Goal: Task Accomplishment & Management: Manage account settings

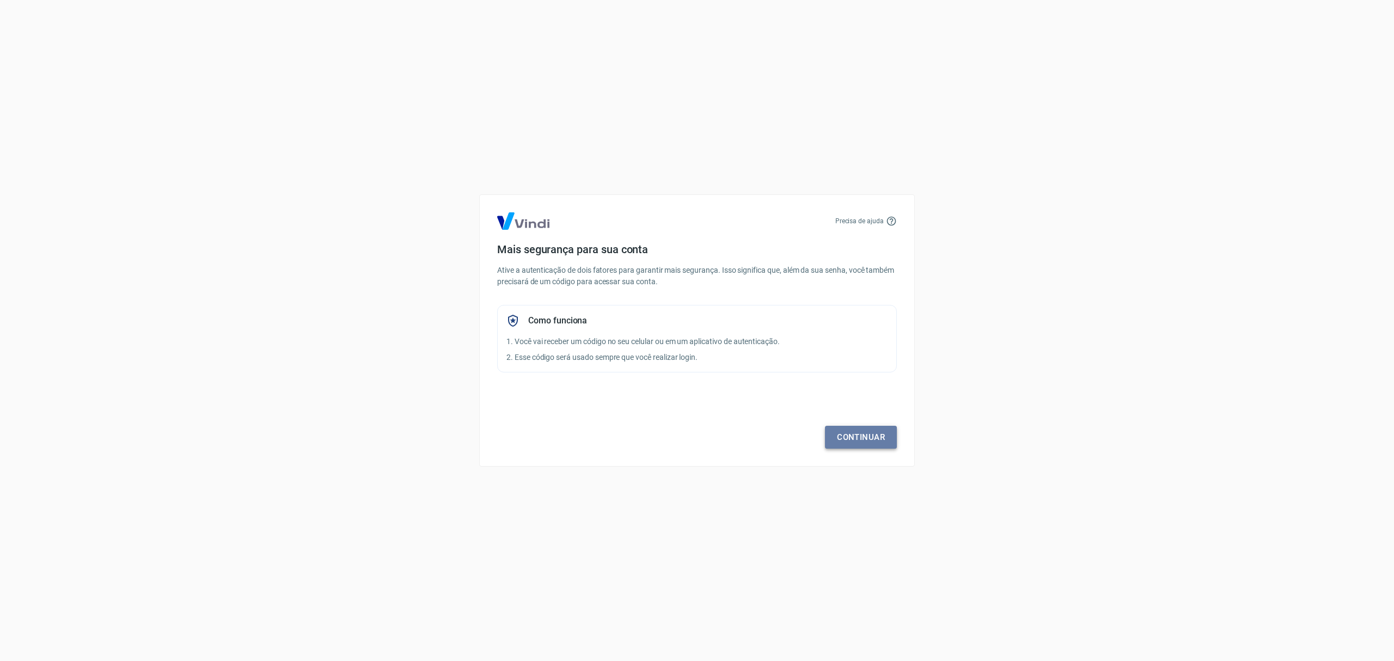
click at [874, 428] on link "Continuar" at bounding box center [861, 437] width 72 height 23
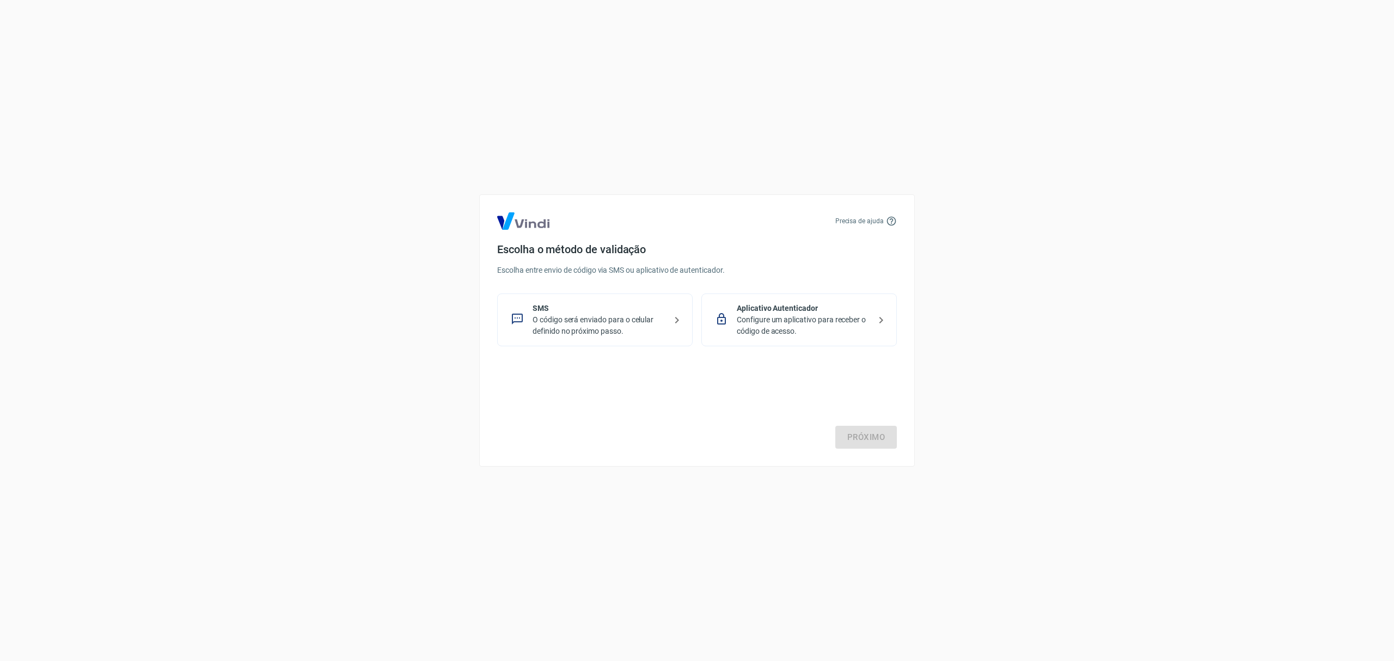
click at [606, 307] on p "SMS" at bounding box center [599, 308] width 133 height 11
click at [854, 441] on link "Próximo" at bounding box center [866, 437] width 62 height 23
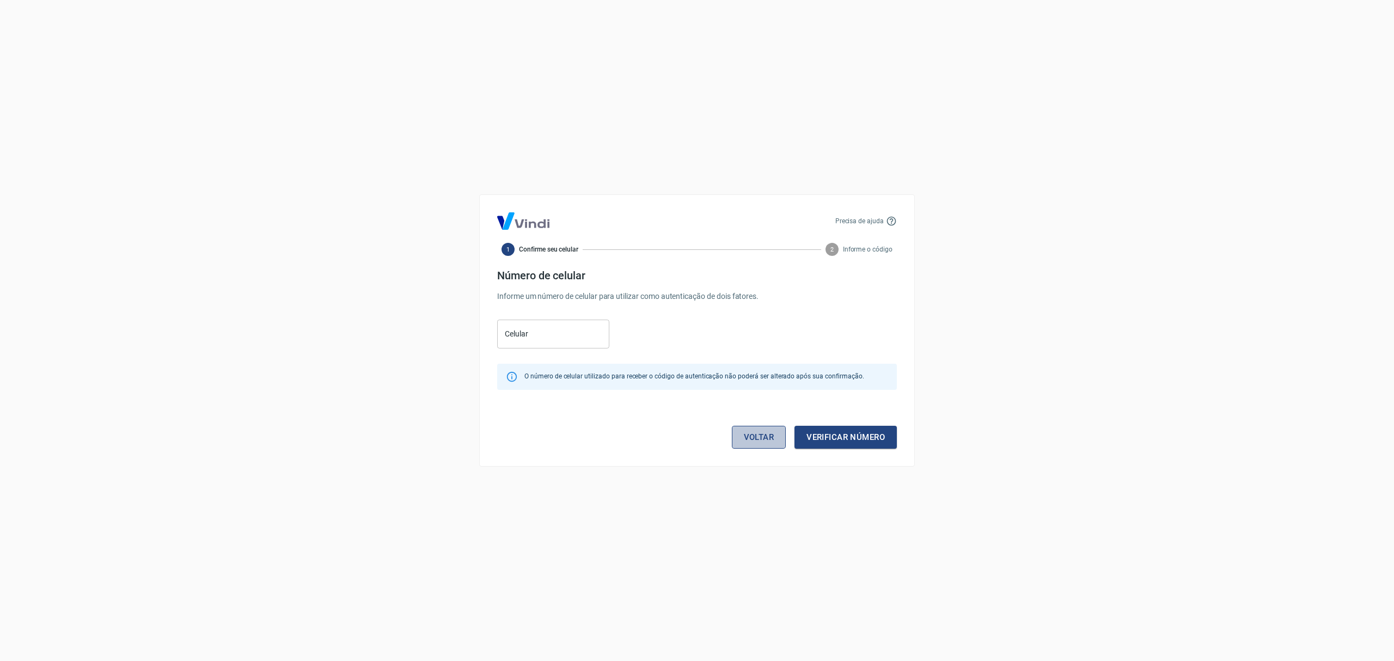
click at [743, 436] on link "Voltar" at bounding box center [759, 437] width 54 height 23
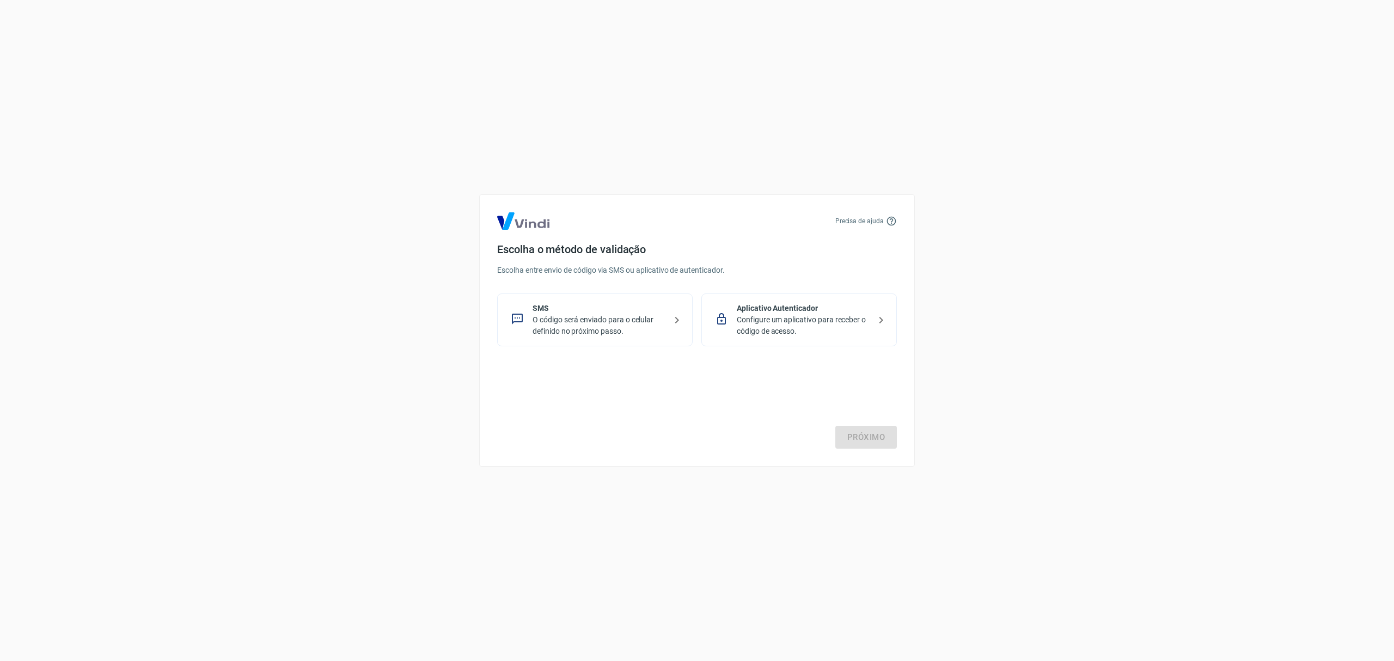
click at [763, 304] on p "Aplicativo Autenticador" at bounding box center [803, 308] width 133 height 11
click at [866, 442] on link "Próximo" at bounding box center [866, 437] width 62 height 23
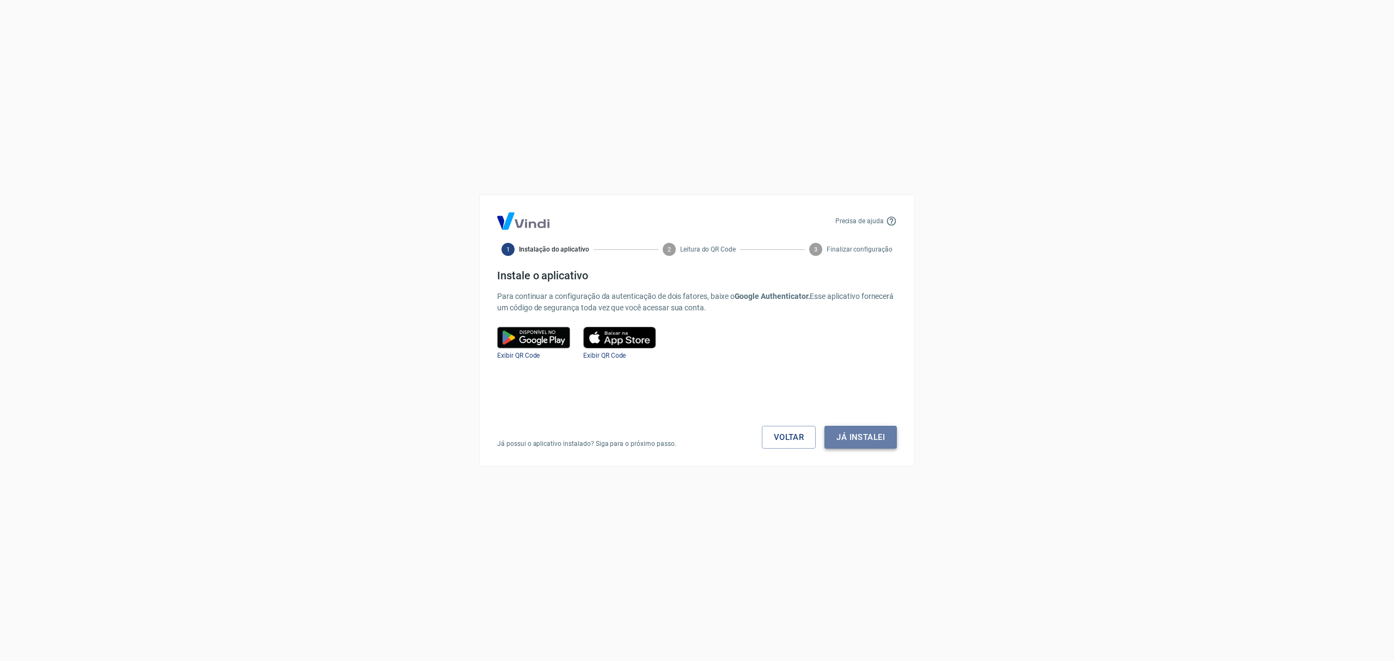
click at [861, 430] on button "Já instalei" at bounding box center [860, 437] width 72 height 23
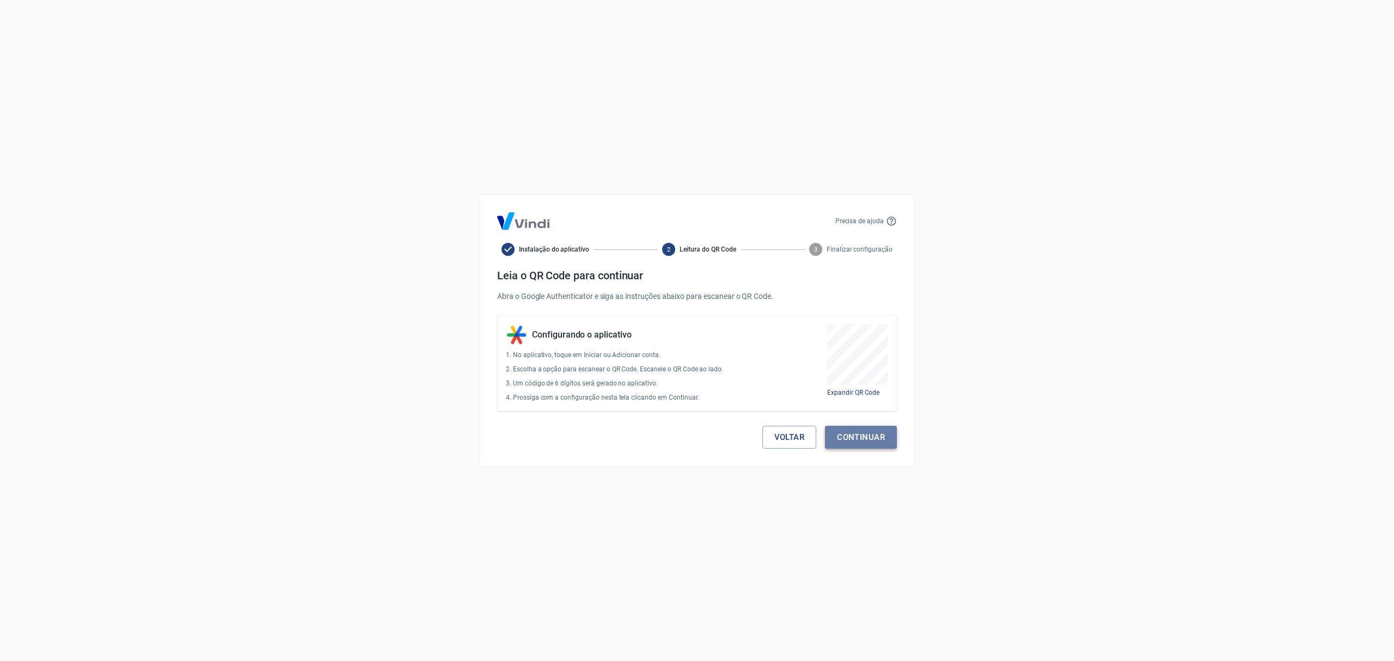
click at [859, 440] on button "Continuar" at bounding box center [861, 437] width 72 height 23
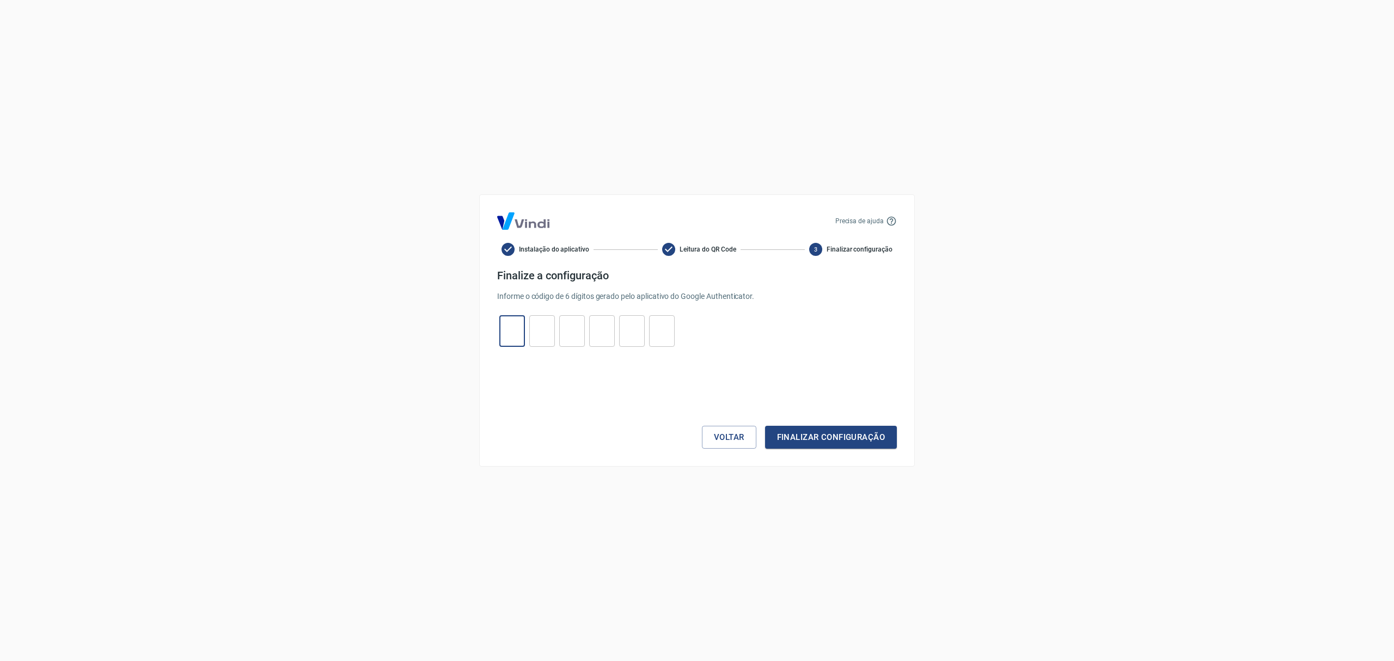
click at [519, 338] on input "tel" at bounding box center [512, 331] width 26 height 23
type input "6"
type input "9"
type input "7"
type input "2"
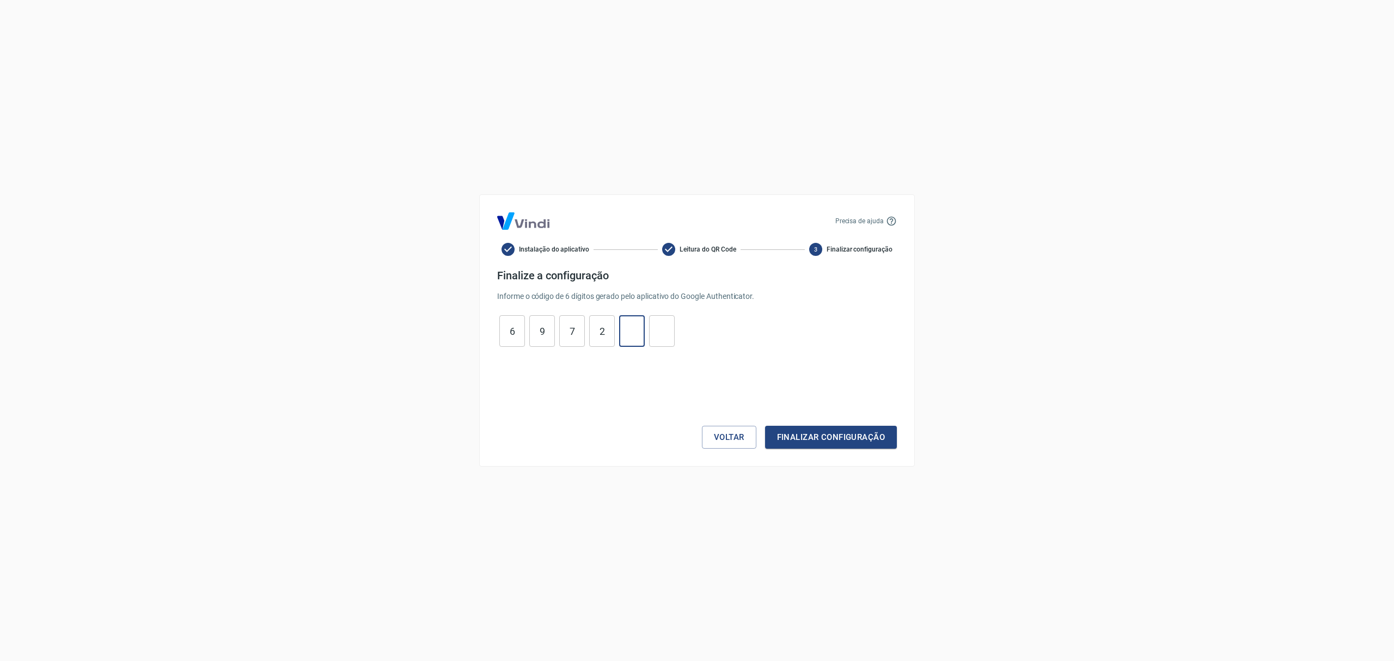
type input "0"
type input "8"
click at [765, 426] on button "Finalizar configuração" at bounding box center [831, 437] width 132 height 23
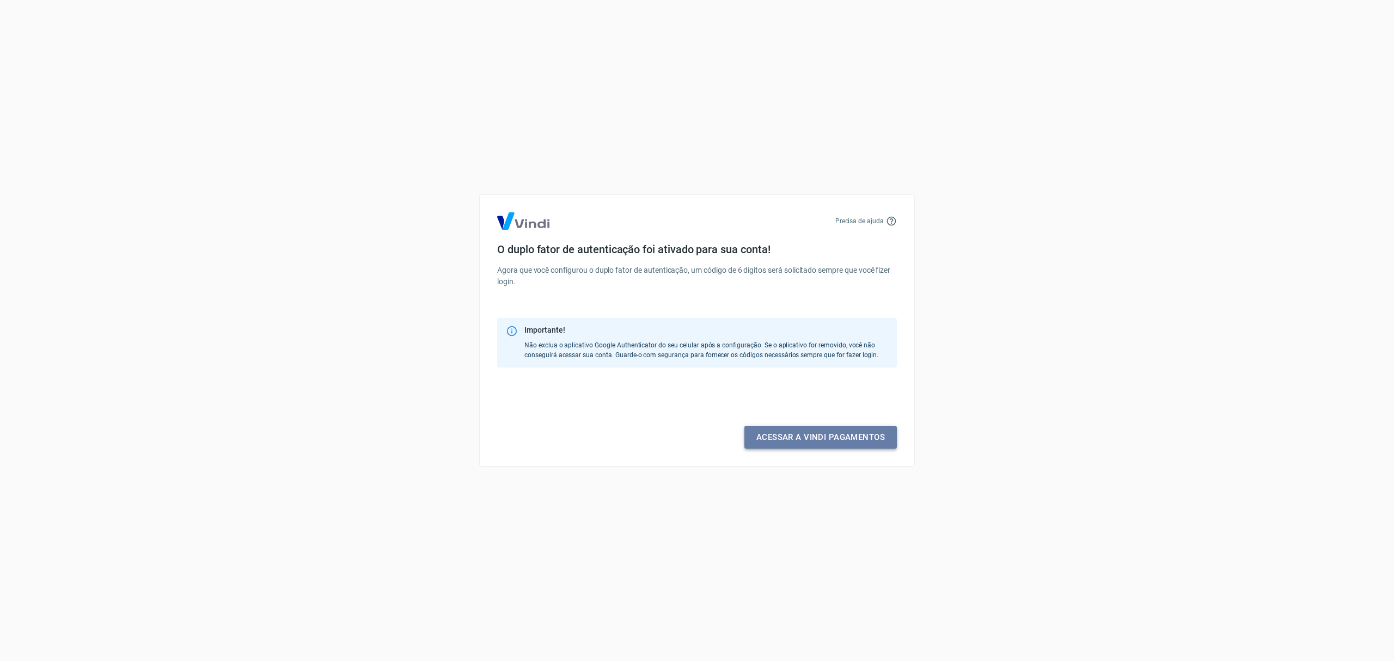
click at [871, 439] on link "Acessar a Vindi pagamentos" at bounding box center [820, 437] width 152 height 23
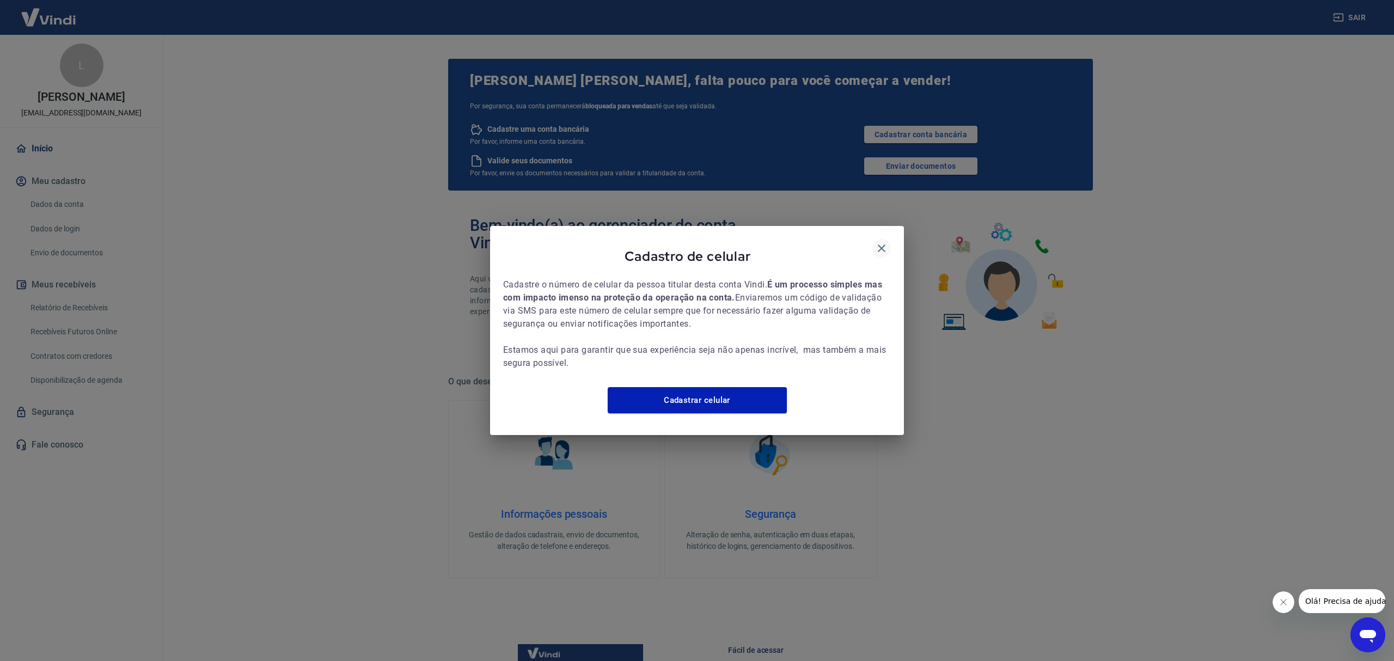
click at [884, 249] on button "button" at bounding box center [881, 248] width 19 height 19
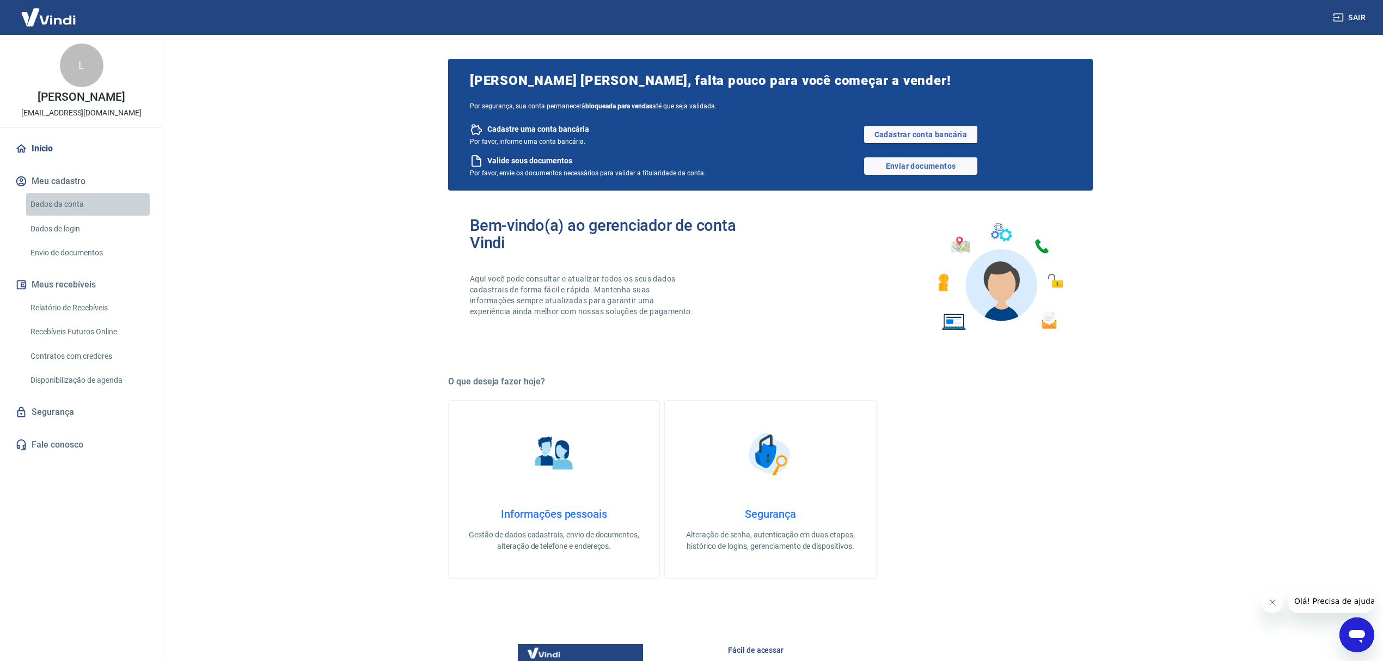
click at [46, 197] on link "Dados da conta" at bounding box center [88, 204] width 124 height 22
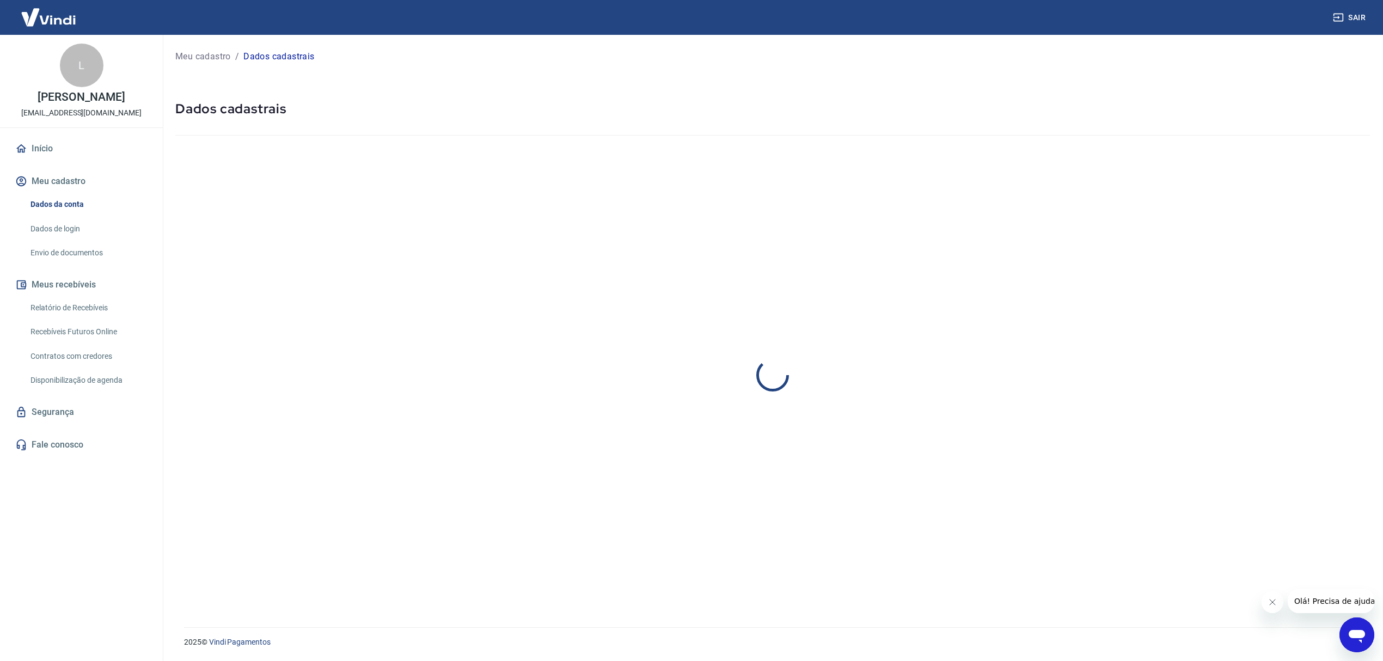
select select "RJ"
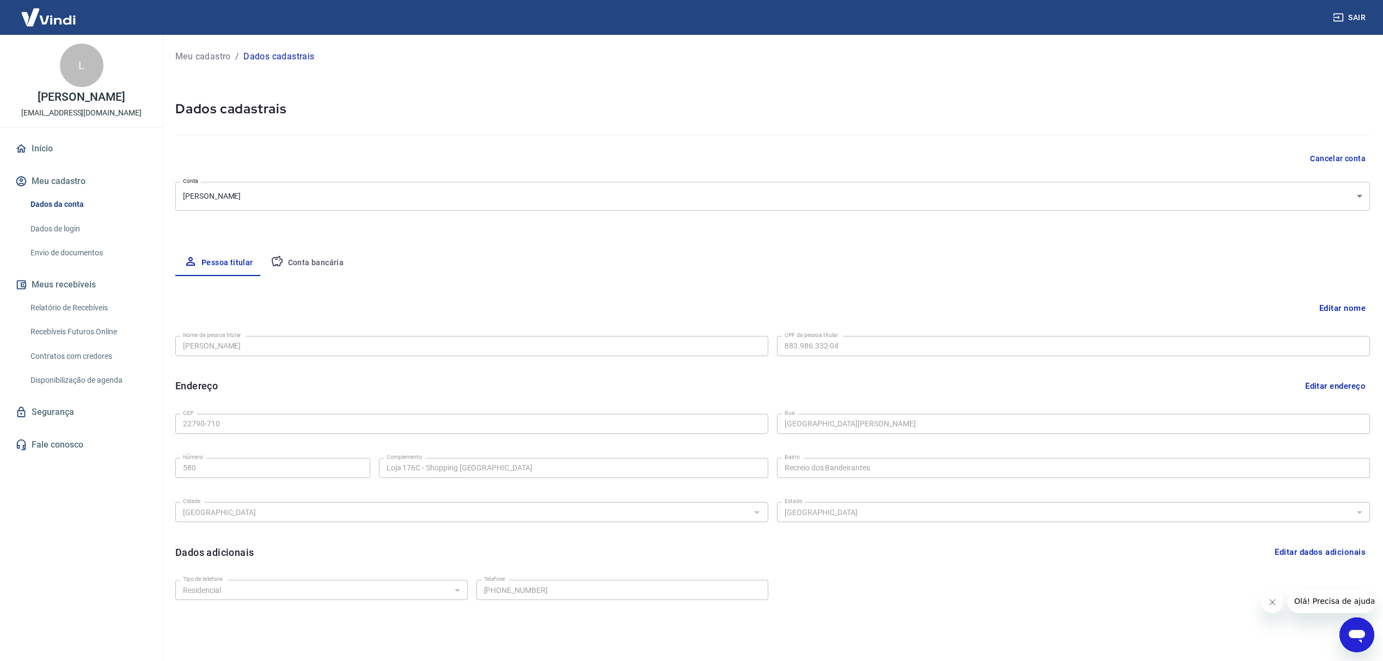
click at [295, 256] on button "Conta bancária" at bounding box center [307, 263] width 91 height 26
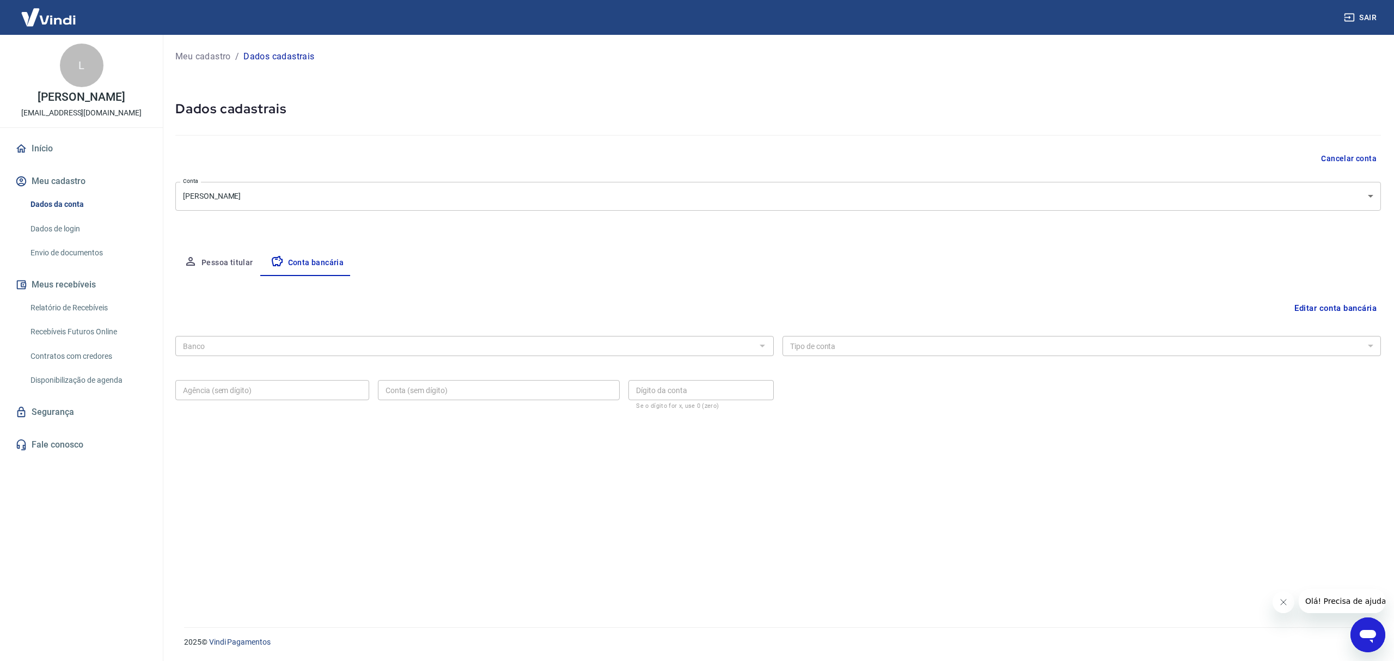
click at [1319, 319] on div "Editar conta bancária Banco Banco Tipo de conta Conta Corrente Conta Poupança T…" at bounding box center [778, 438] width 1206 height 325
click at [1324, 303] on button "Editar conta bancária" at bounding box center [1335, 308] width 91 height 21
click at [268, 319] on input "Banco" at bounding box center [466, 326] width 574 height 14
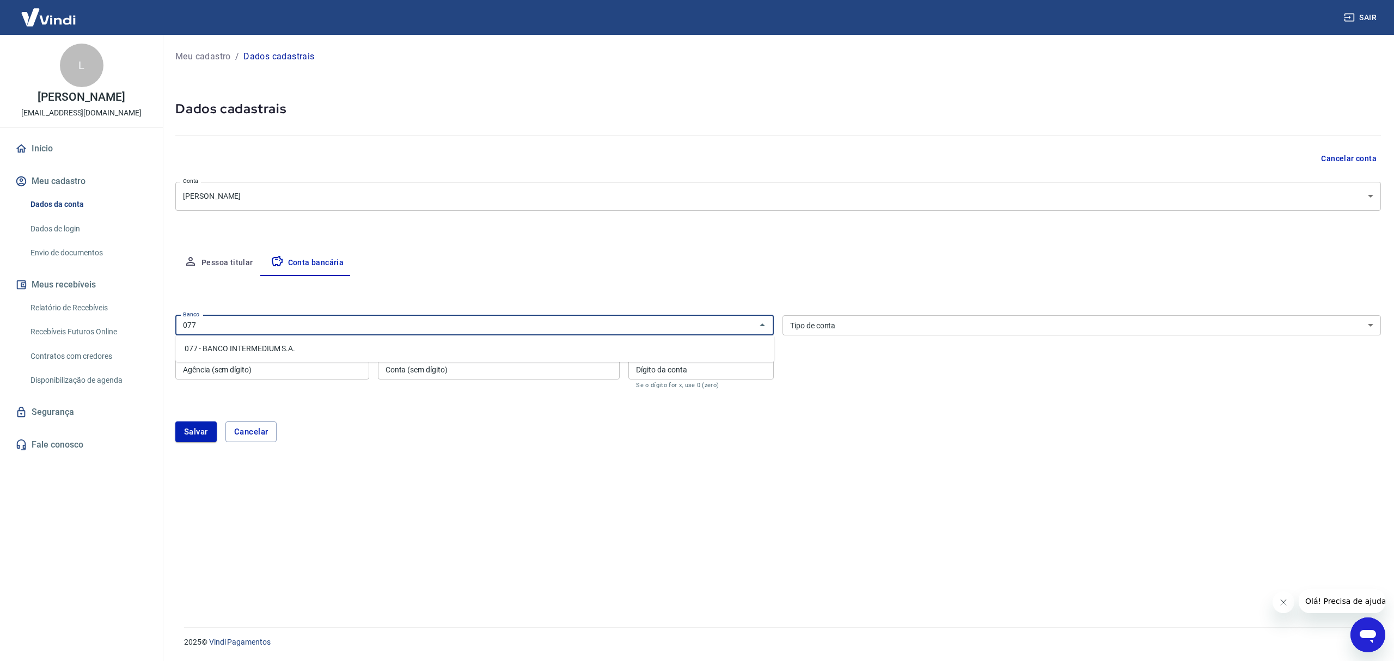
click at [280, 351] on li "077 - BANCO INTERMEDIUM S.A." at bounding box center [475, 349] width 598 height 18
type input "077 - BANCO INTERMEDIUM S.A."
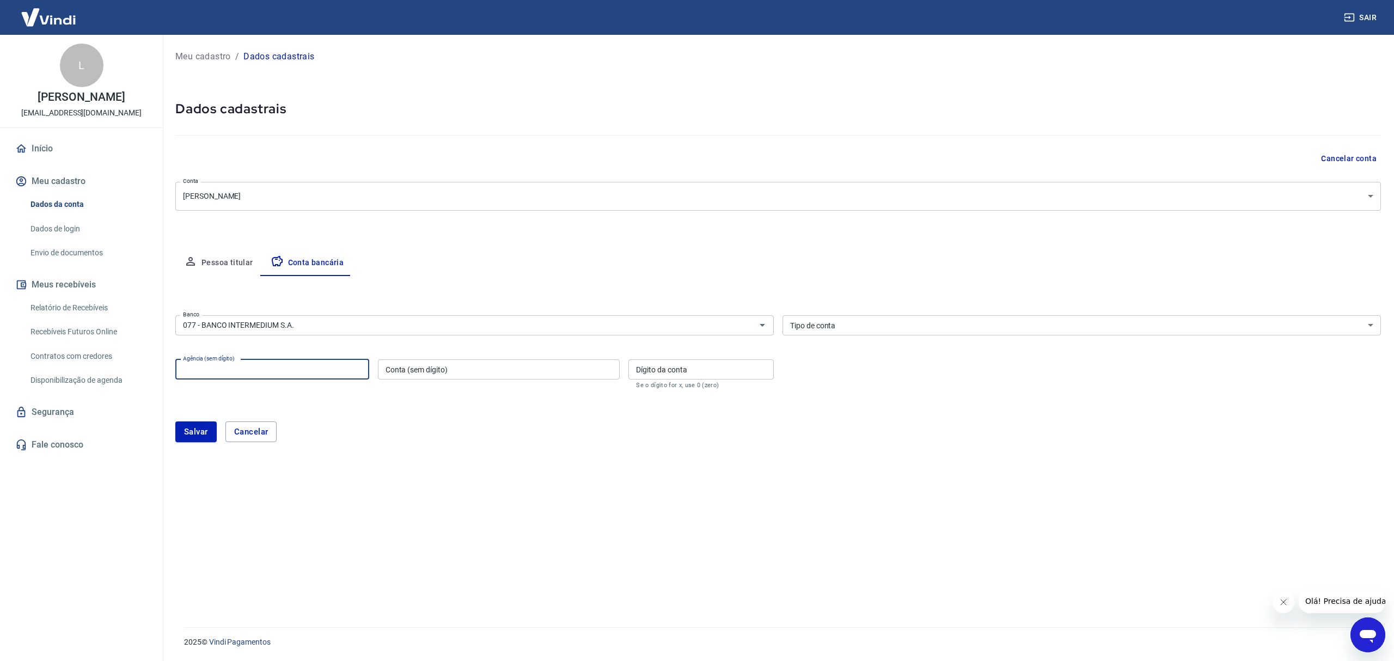
click at [266, 370] on input "Agência (sem dígito)" at bounding box center [272, 369] width 194 height 20
paste input "888030404024989"
paste input "0001"
click at [189, 366] on input "V0001" at bounding box center [272, 369] width 194 height 20
drag, startPoint x: 184, startPoint y: 369, endPoint x: 131, endPoint y: 373, distance: 53.5
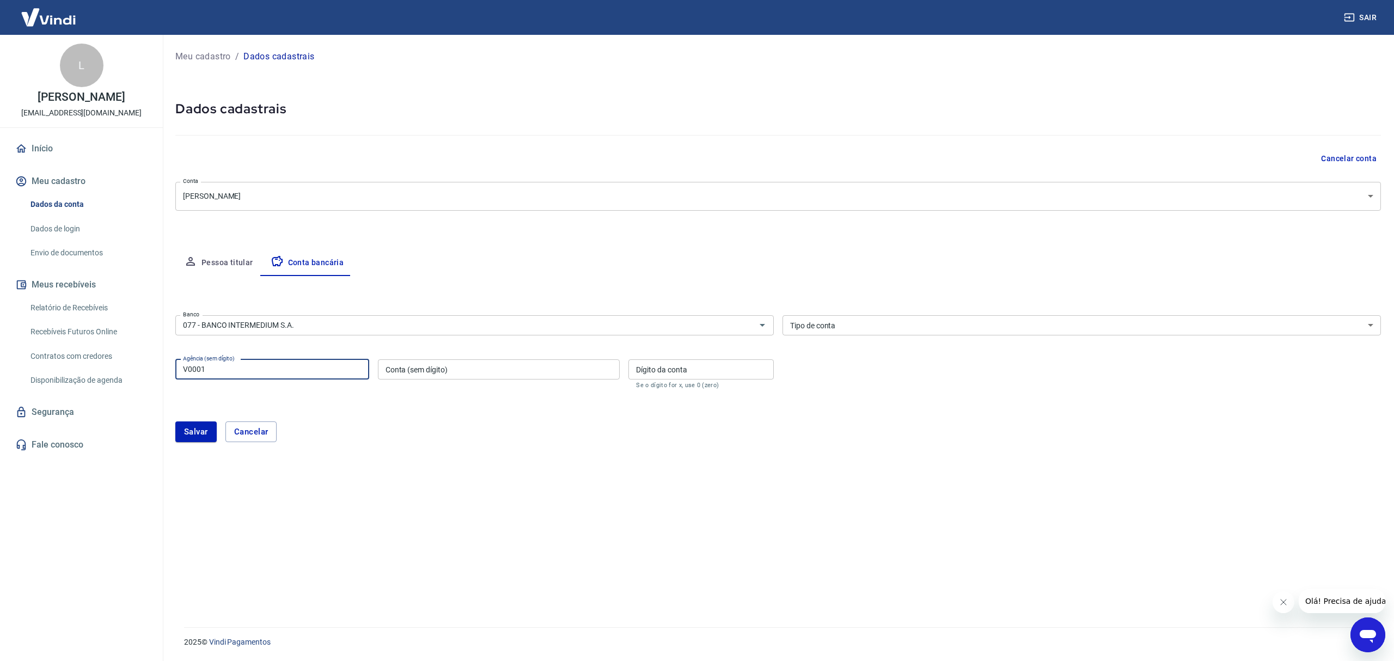
click at [156, 372] on div "Sair L Lidio Pereira contato@barrapratas.com.br Início Meu cadastro Dados da co…" at bounding box center [697, 330] width 1394 height 661
type input "0001"
click at [458, 373] on input "Conta (sem dígito)" at bounding box center [499, 369] width 242 height 20
paste input "11009365"
type input "11009365"
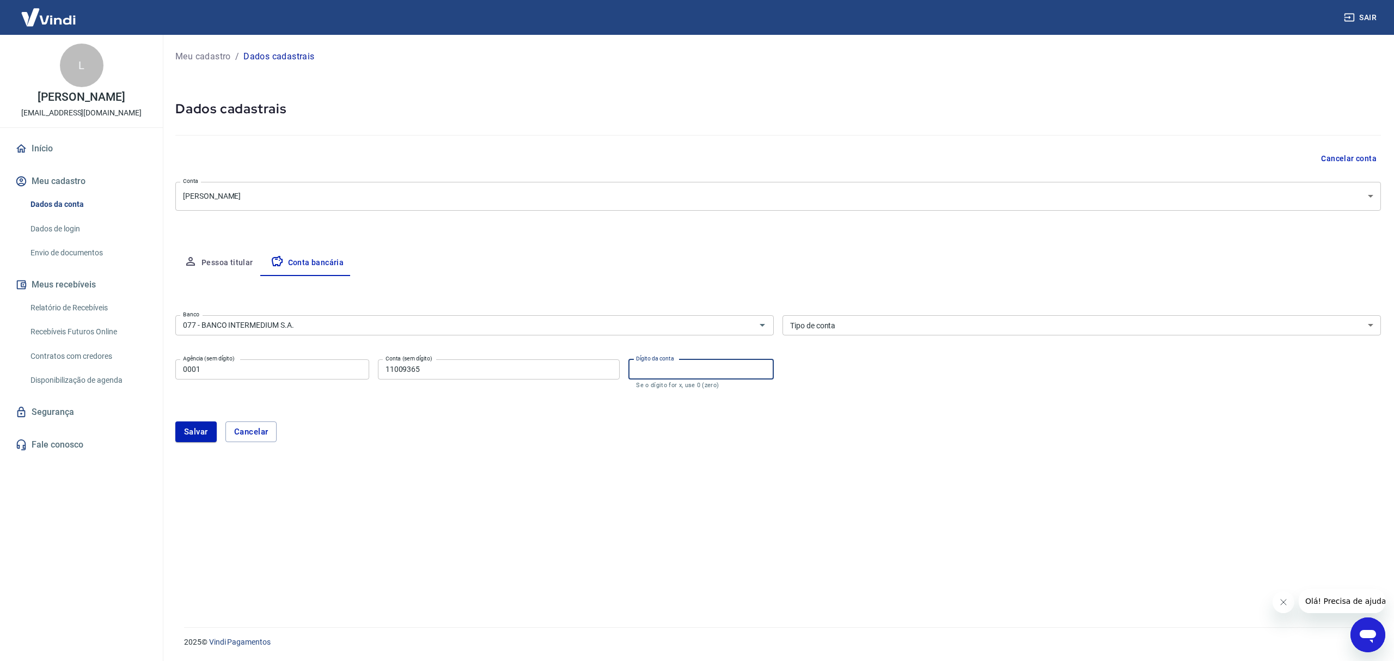
click at [674, 372] on input "Dígito da conta" at bounding box center [700, 369] width 145 height 20
type input "5"
type input "7"
type input "8"
click at [206, 427] on button "Salvar" at bounding box center [195, 431] width 41 height 21
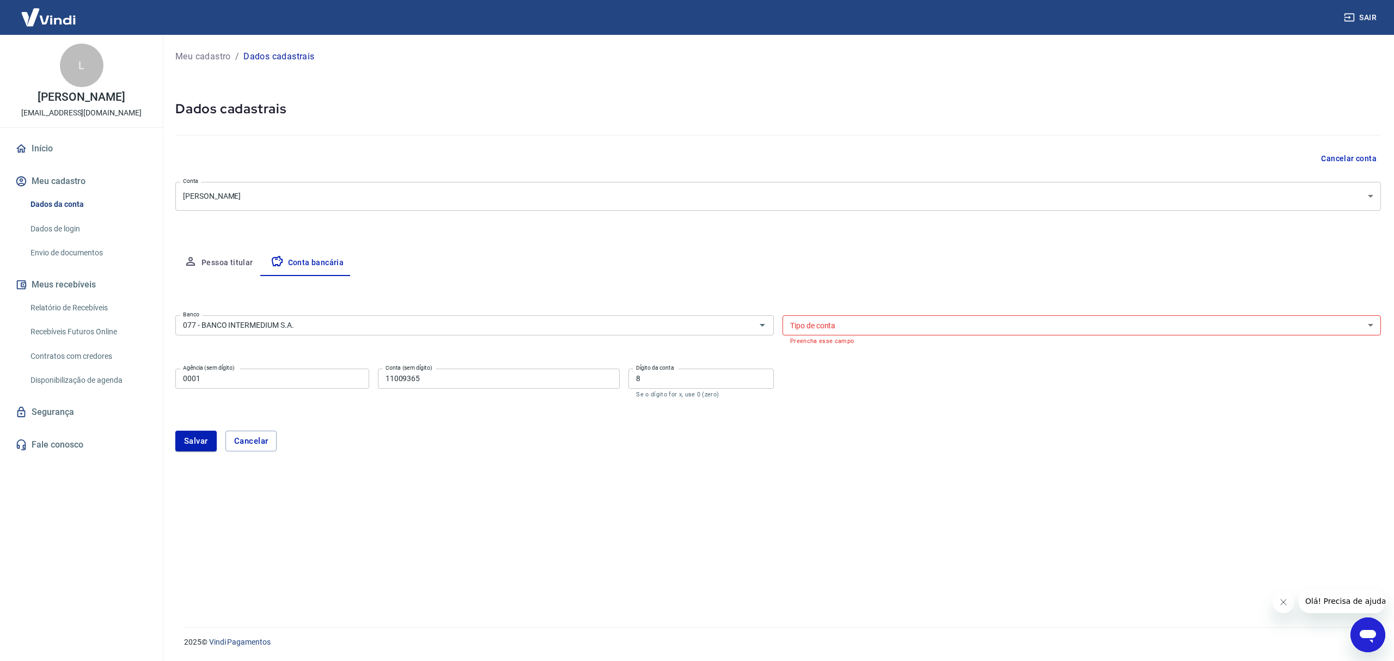
click at [848, 325] on select "Conta Corrente Conta Poupança" at bounding box center [1081, 325] width 598 height 20
select select "1"
click at [782, 315] on select "Conta Corrente Conta Poupança" at bounding box center [1081, 325] width 598 height 20
click at [199, 436] on button "Salvar" at bounding box center [195, 431] width 41 height 21
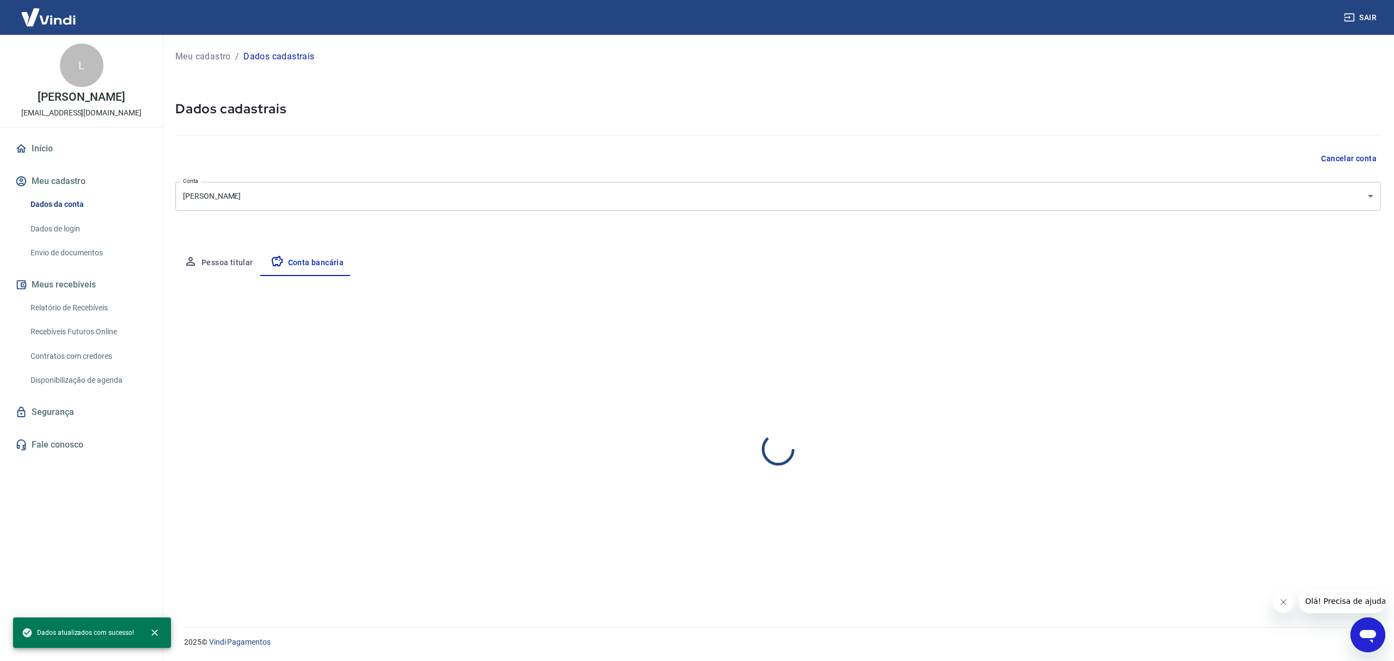
select select "1"
click at [230, 268] on button "Pessoa titular" at bounding box center [218, 263] width 87 height 26
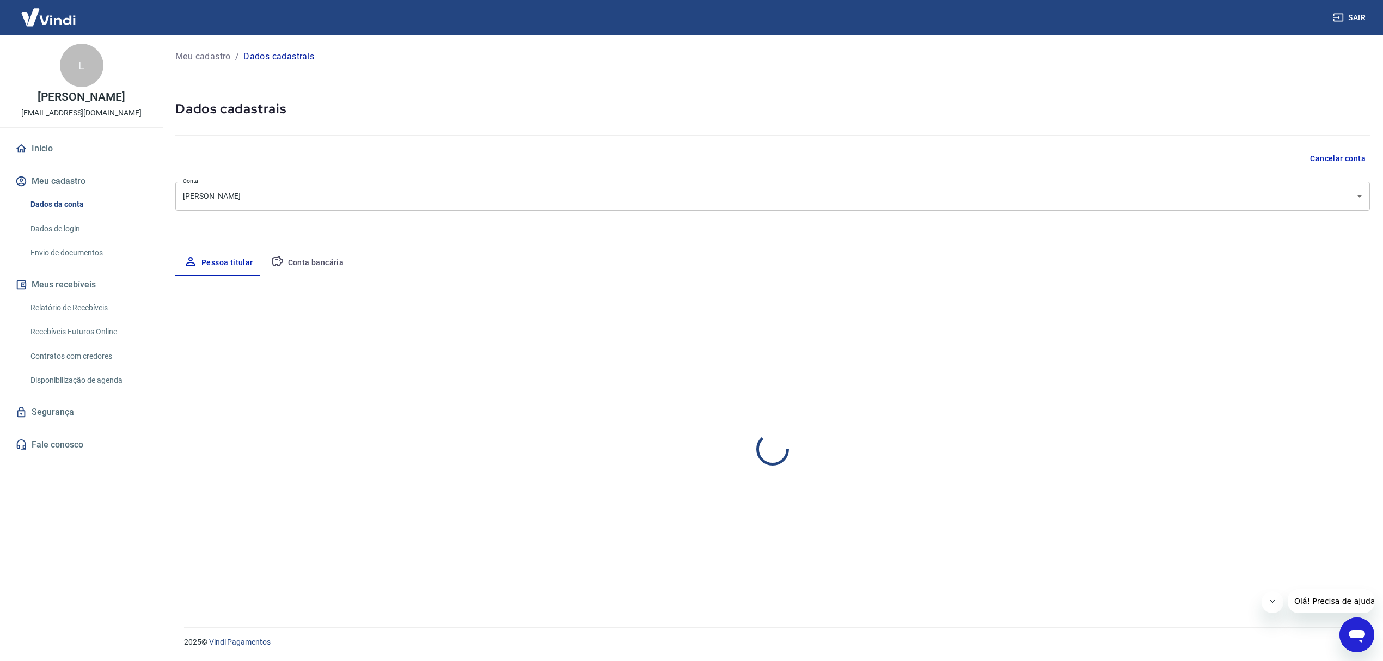
select select "RJ"
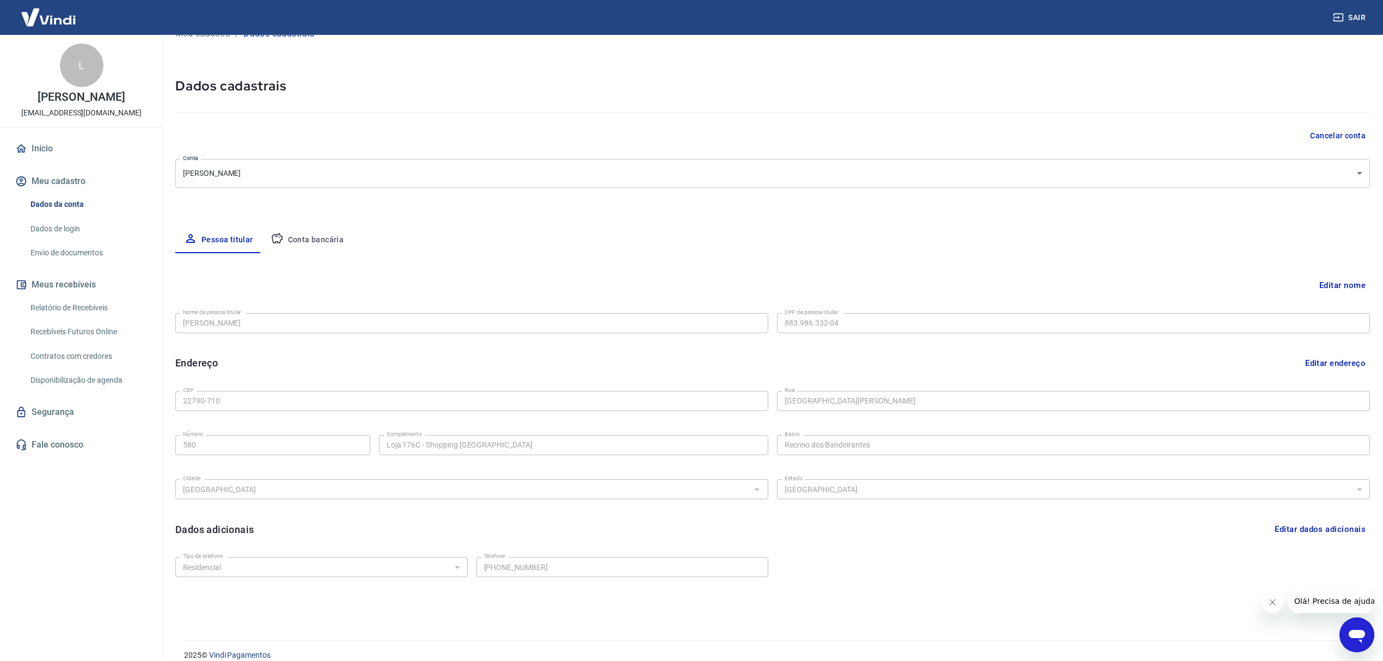
scroll to position [36, 0]
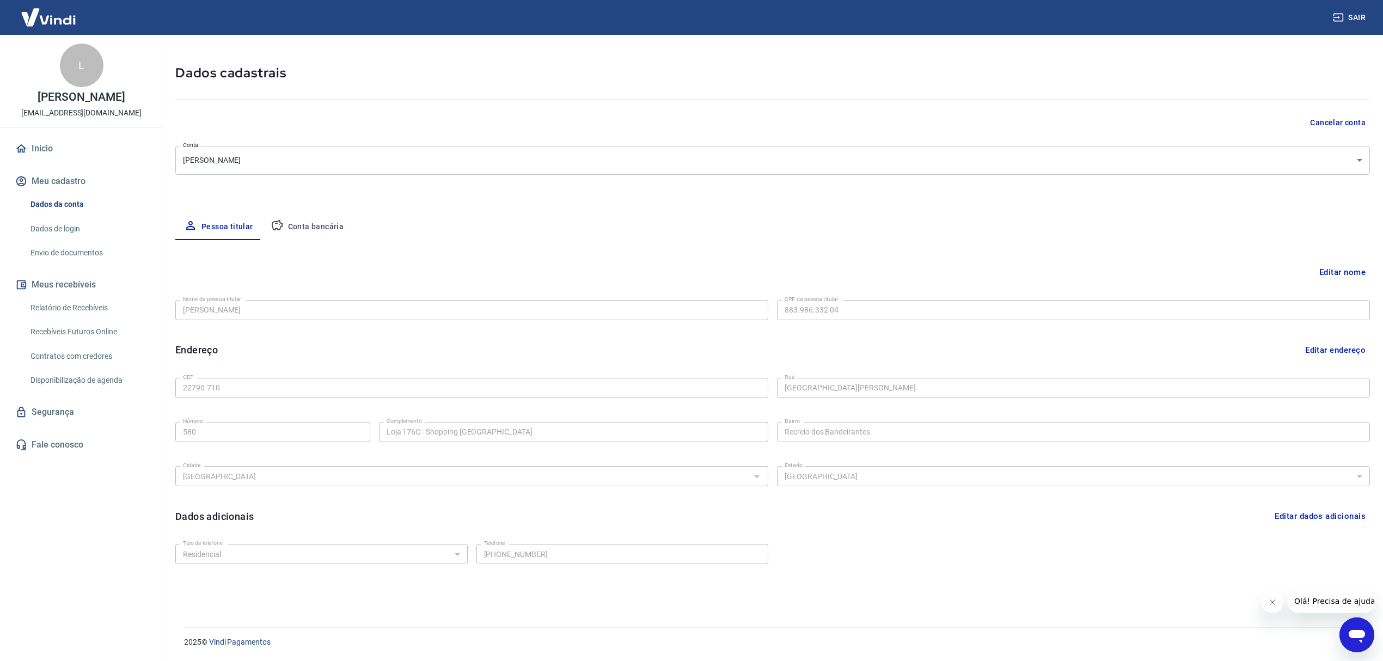
click at [41, 146] on link "Início" at bounding box center [81, 149] width 137 height 24
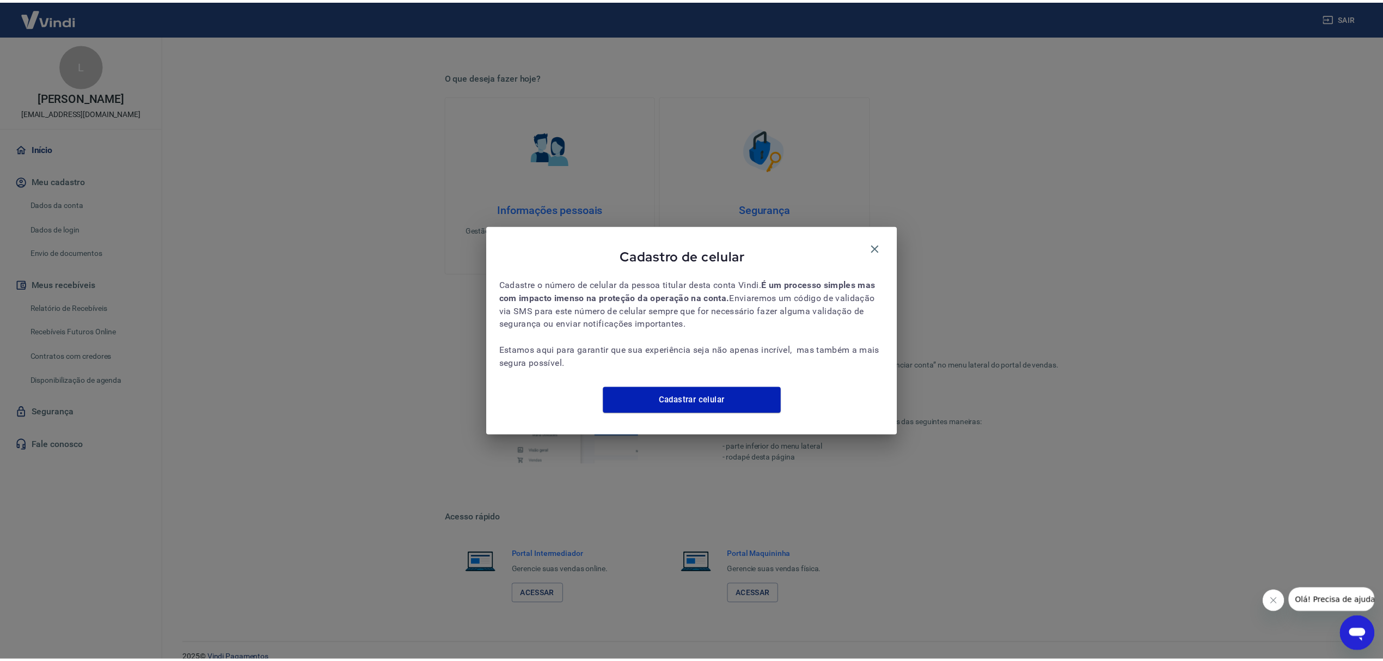
scroll to position [376, 0]
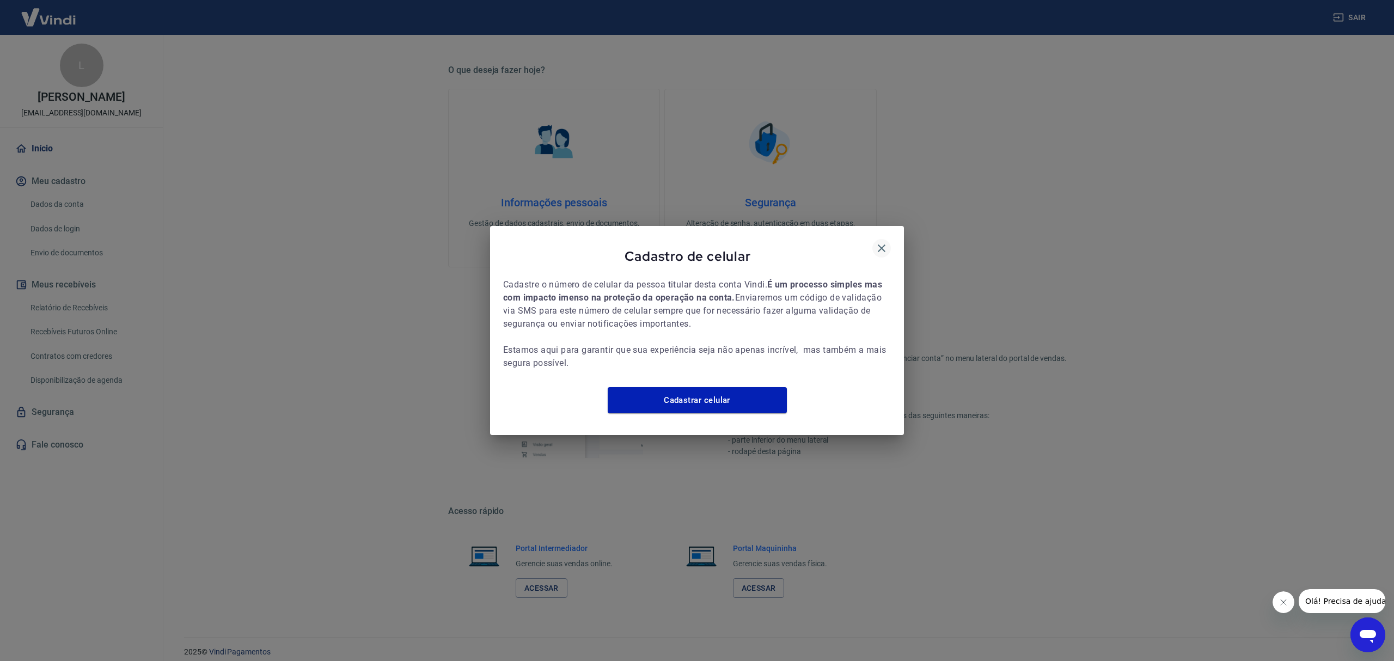
click at [879, 242] on icon "button" at bounding box center [881, 248] width 13 height 13
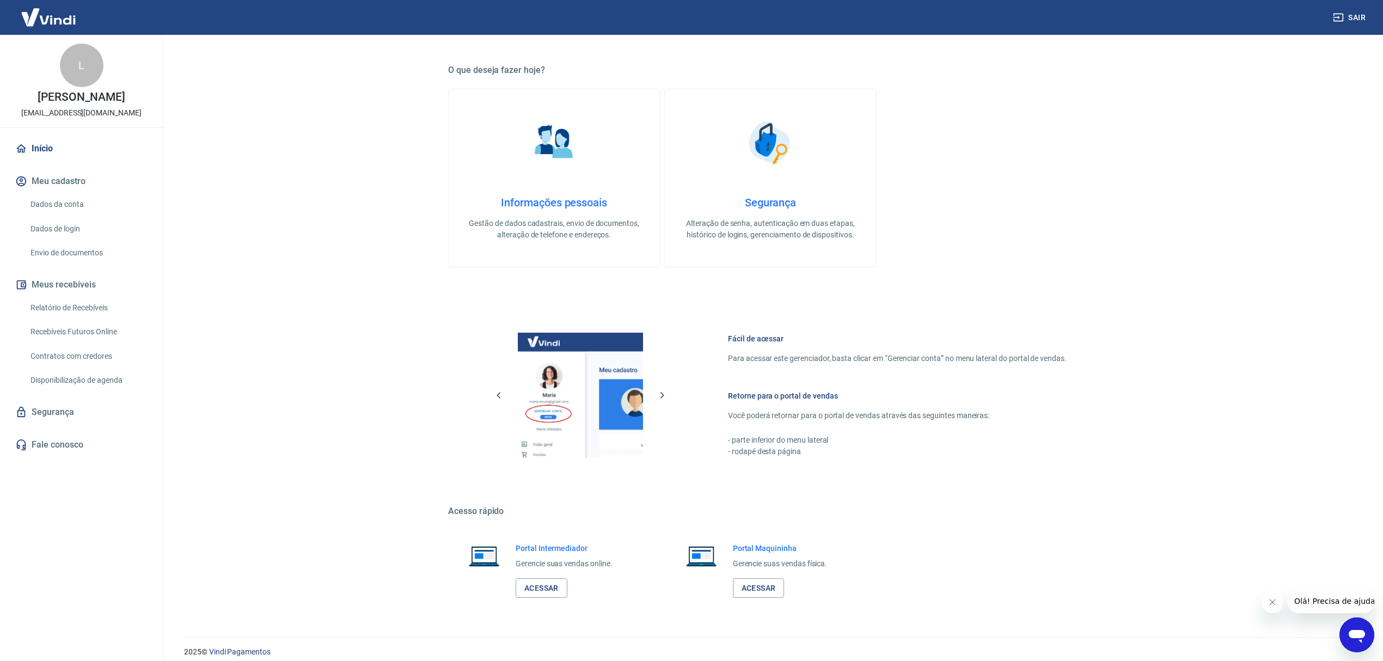
click at [54, 251] on link "Envio de documentos" at bounding box center [88, 253] width 124 height 22
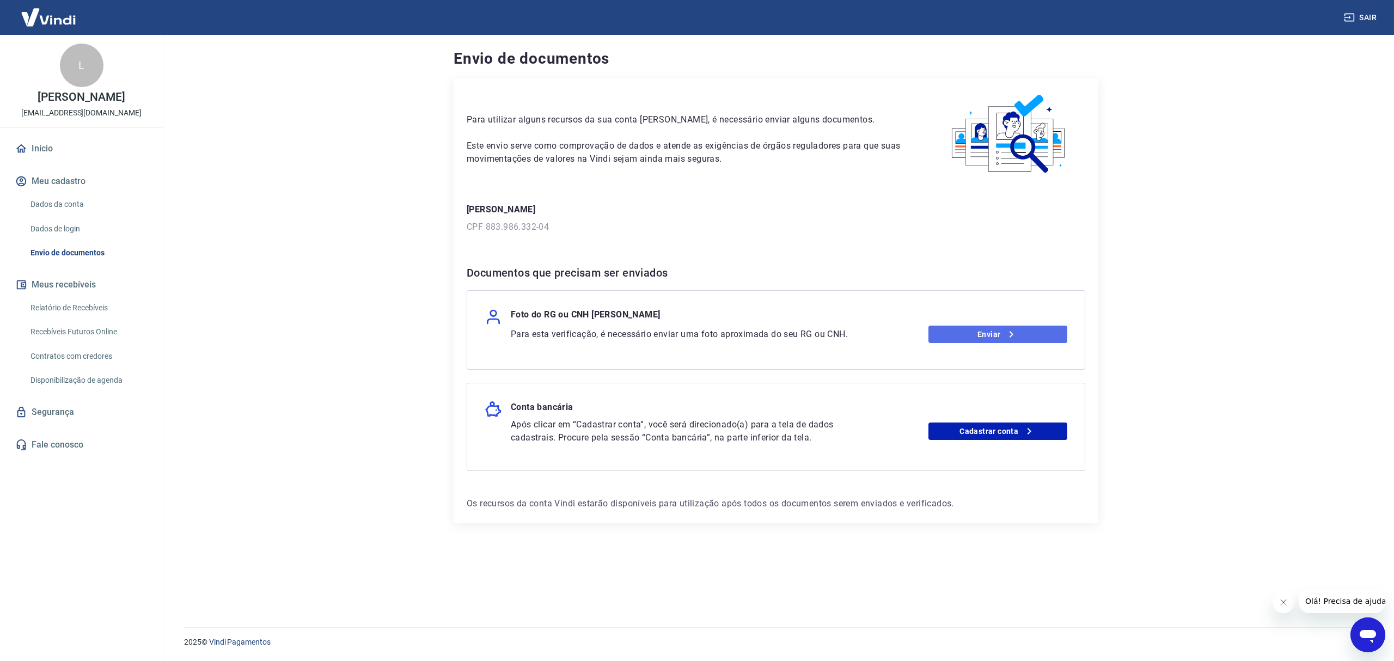
click at [981, 341] on link "Enviar" at bounding box center [997, 334] width 139 height 17
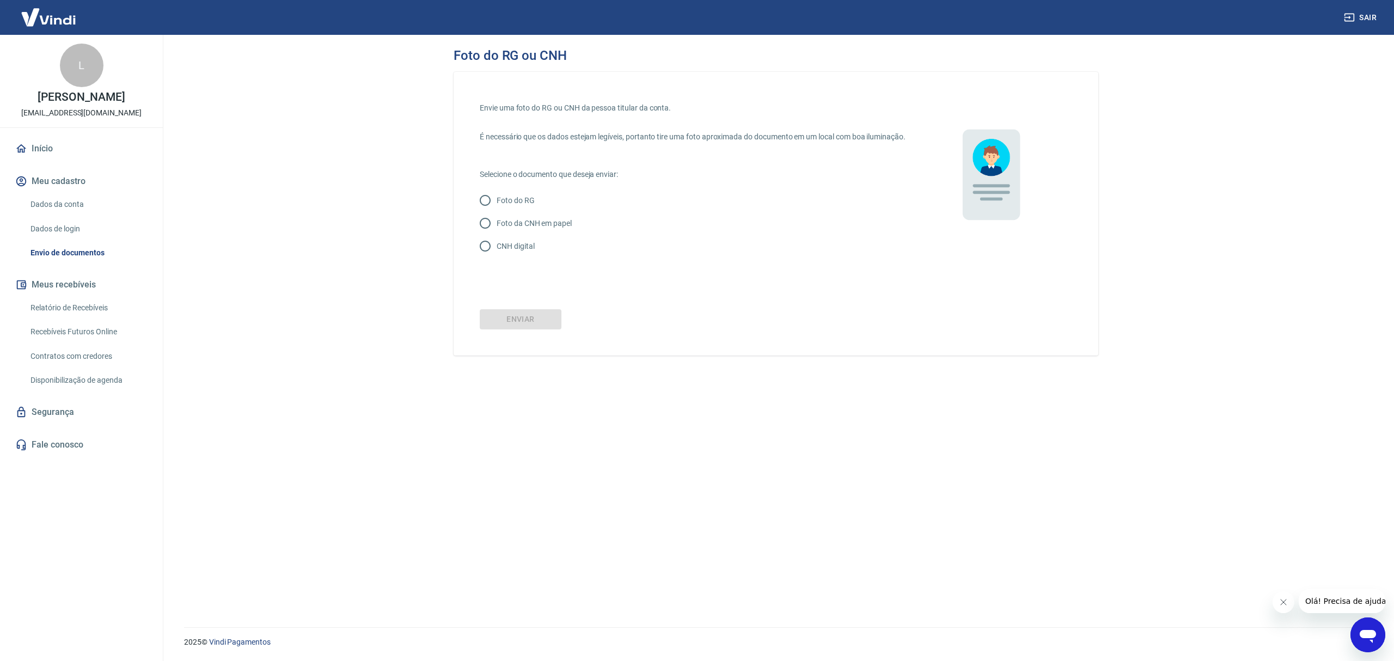
click at [503, 229] on p "Foto da CNH em papel" at bounding box center [534, 223] width 75 height 11
click at [497, 235] on input "Foto da CNH em papel" at bounding box center [485, 223] width 23 height 23
radio input "true"
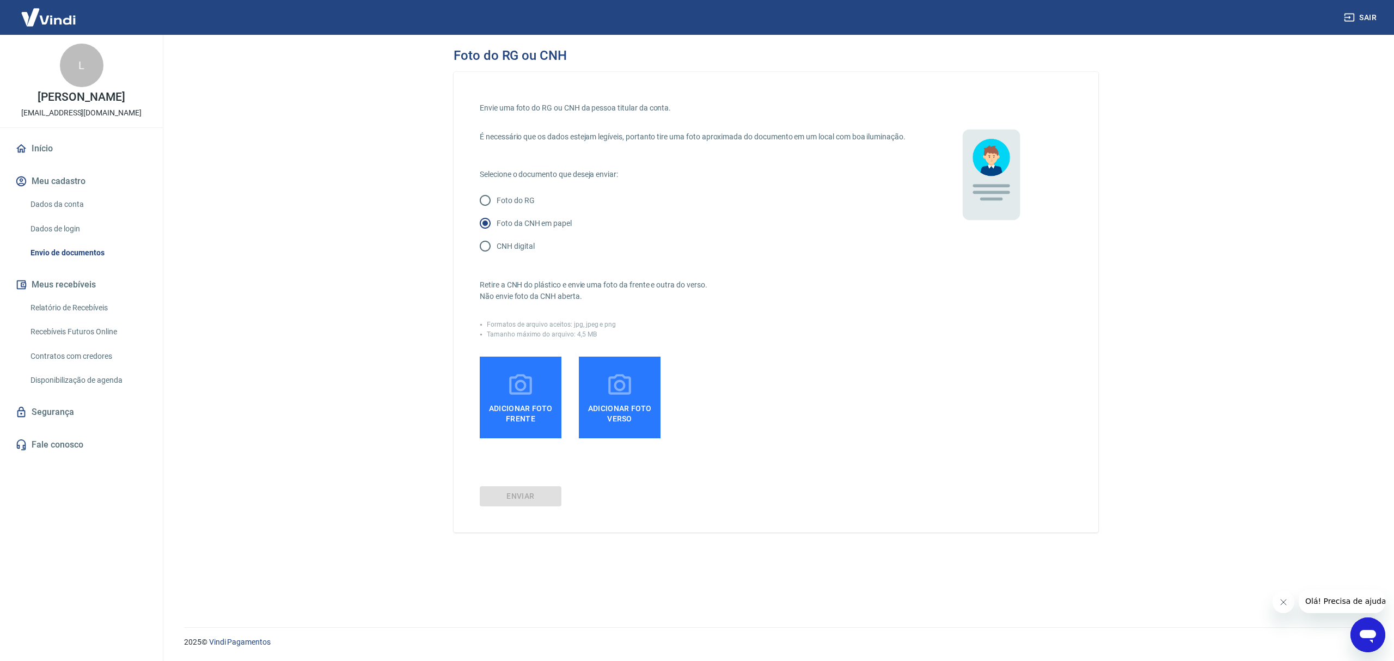
click at [504, 206] on p "Foto do RG" at bounding box center [516, 200] width 38 height 11
click at [497, 207] on input "Foto do RG" at bounding box center [485, 200] width 23 height 23
radio input "true"
click at [513, 438] on label "Adicionar foto frente" at bounding box center [521, 398] width 82 height 82
click at [0, 0] on input "Adicionar foto frente" at bounding box center [0, 0] width 0 height 0
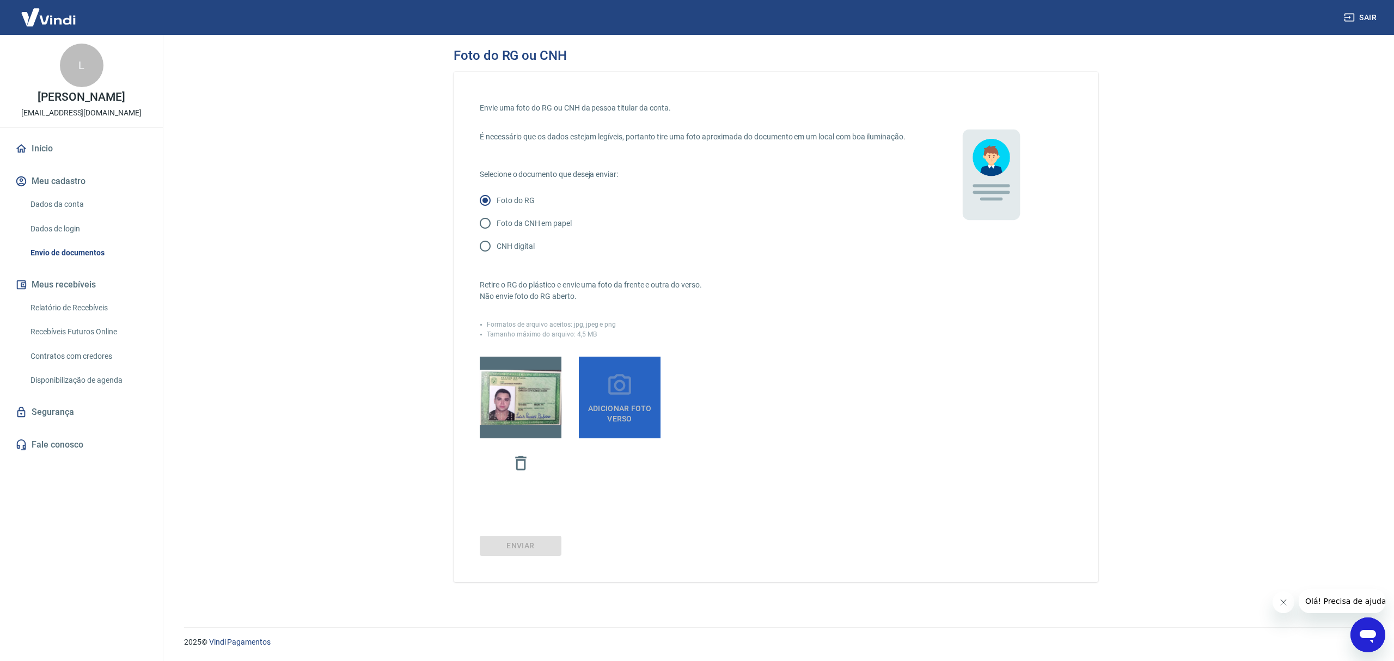
click at [622, 416] on span "Adicionar foto verso" at bounding box center [619, 411] width 73 height 25
click at [0, 0] on input "Adicionar foto verso" at bounding box center [0, 0] width 0 height 0
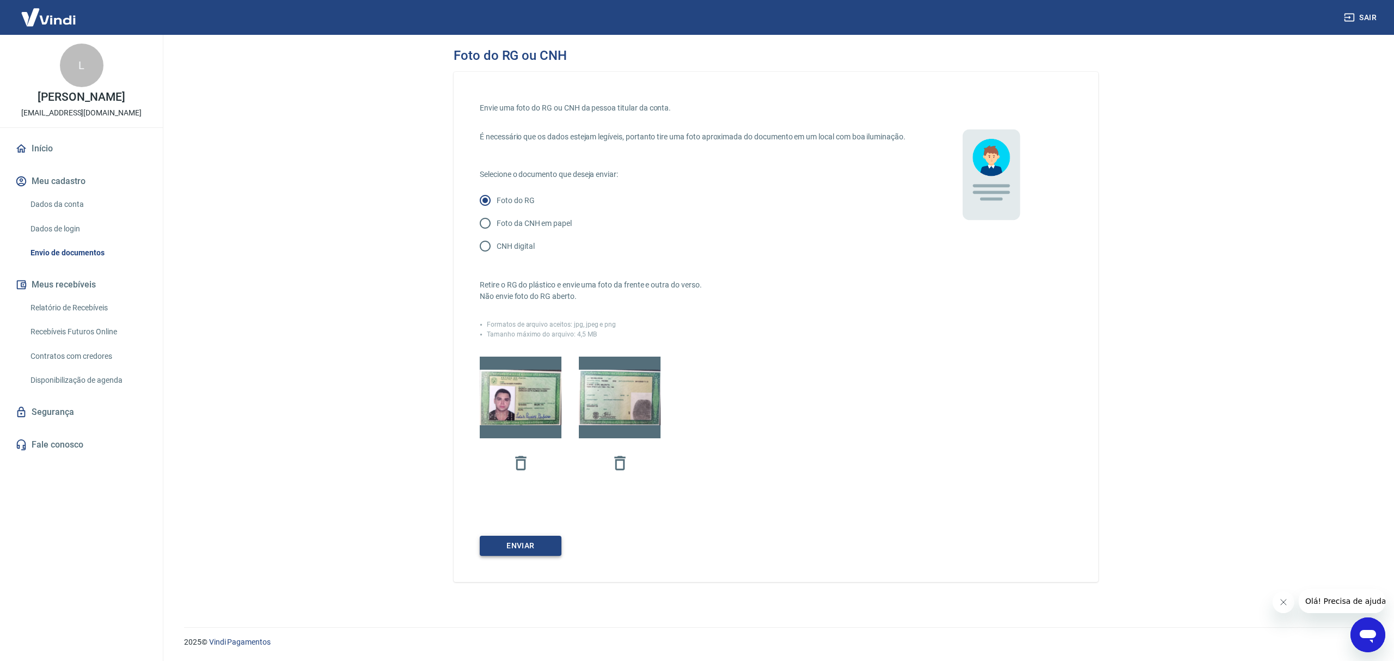
click at [537, 553] on button "Enviar" at bounding box center [521, 546] width 82 height 20
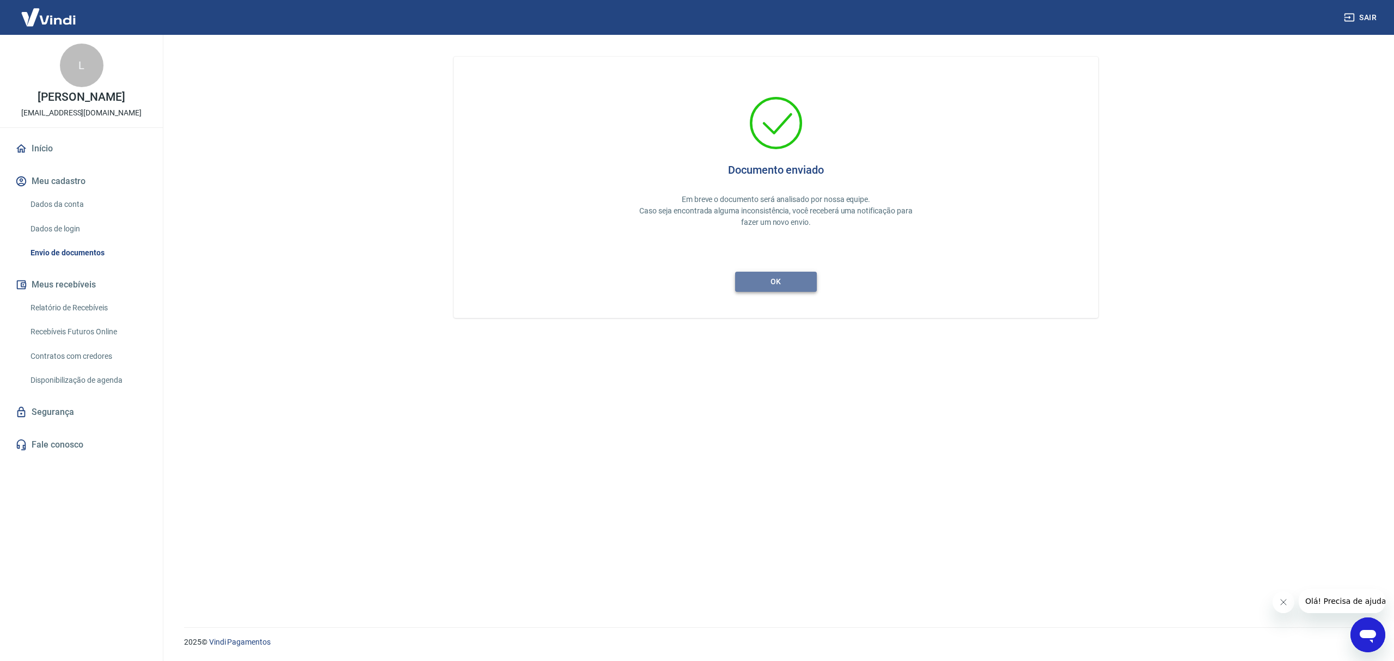
click at [778, 288] on button "ok" at bounding box center [776, 282] width 82 height 20
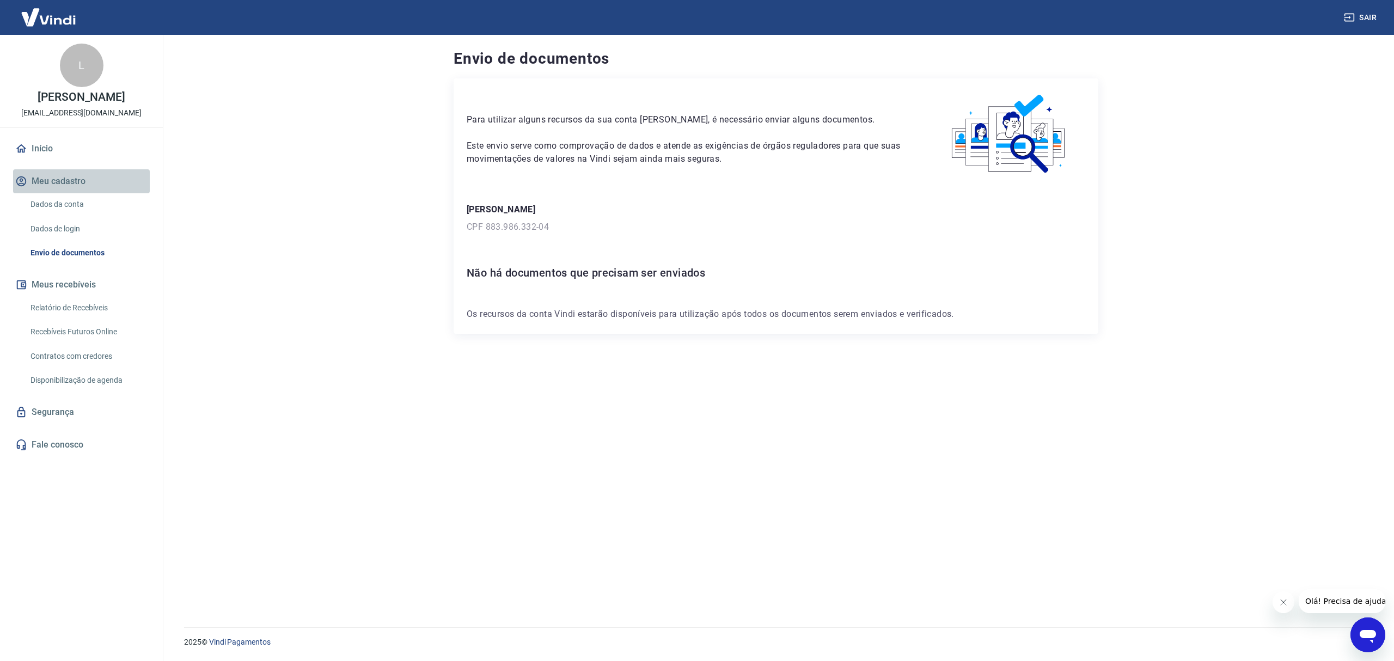
click at [53, 184] on button "Meu cadastro" at bounding box center [81, 181] width 137 height 24
click at [54, 204] on link "Dados da conta" at bounding box center [88, 204] width 124 height 22
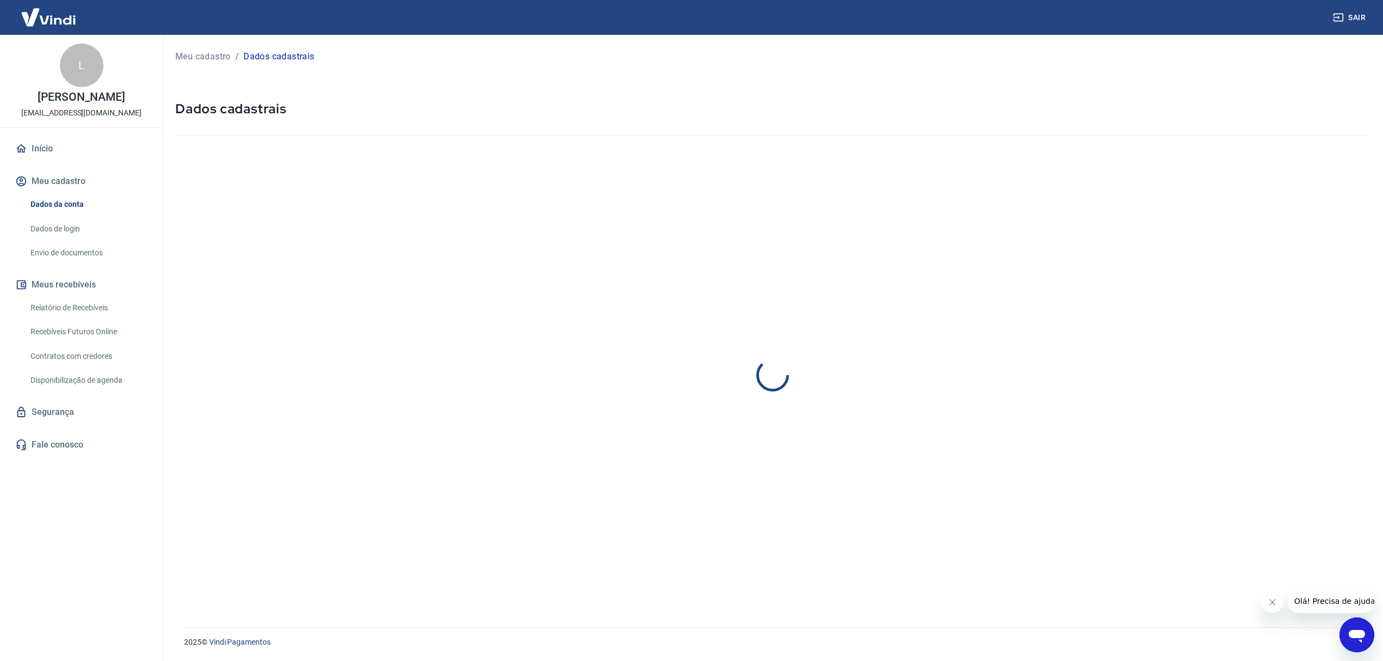
select select "RJ"
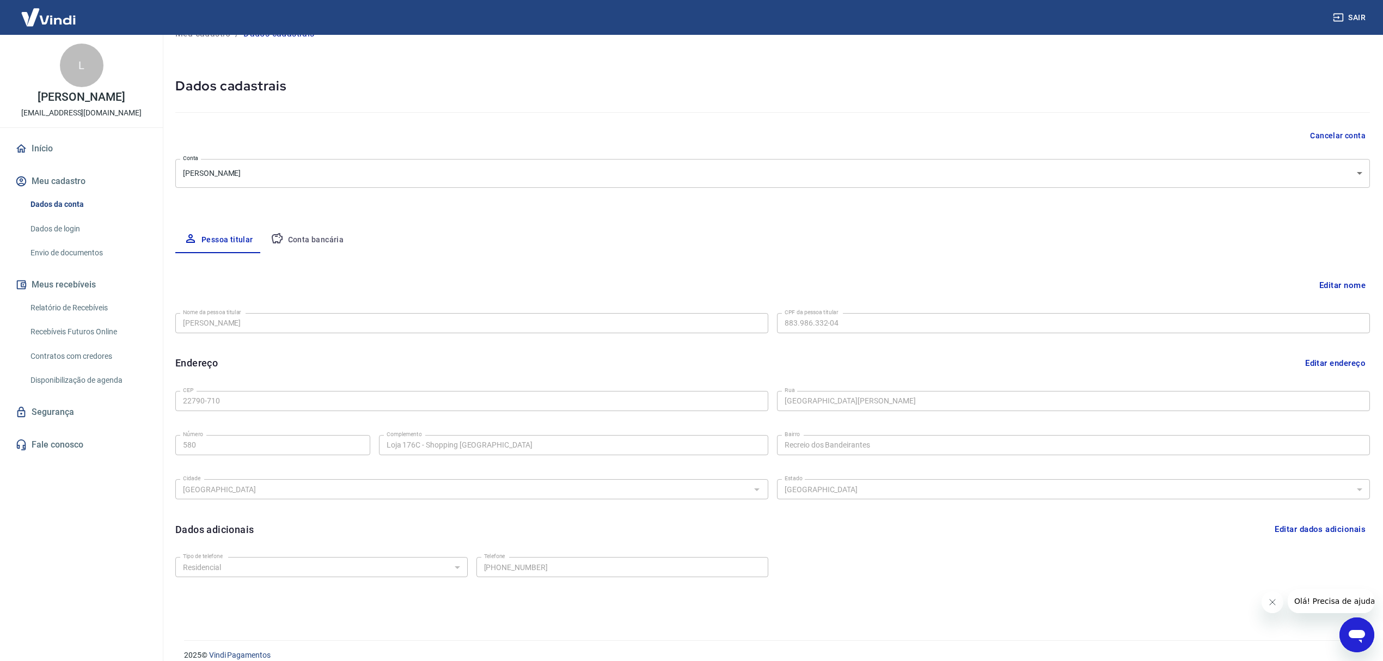
scroll to position [36, 0]
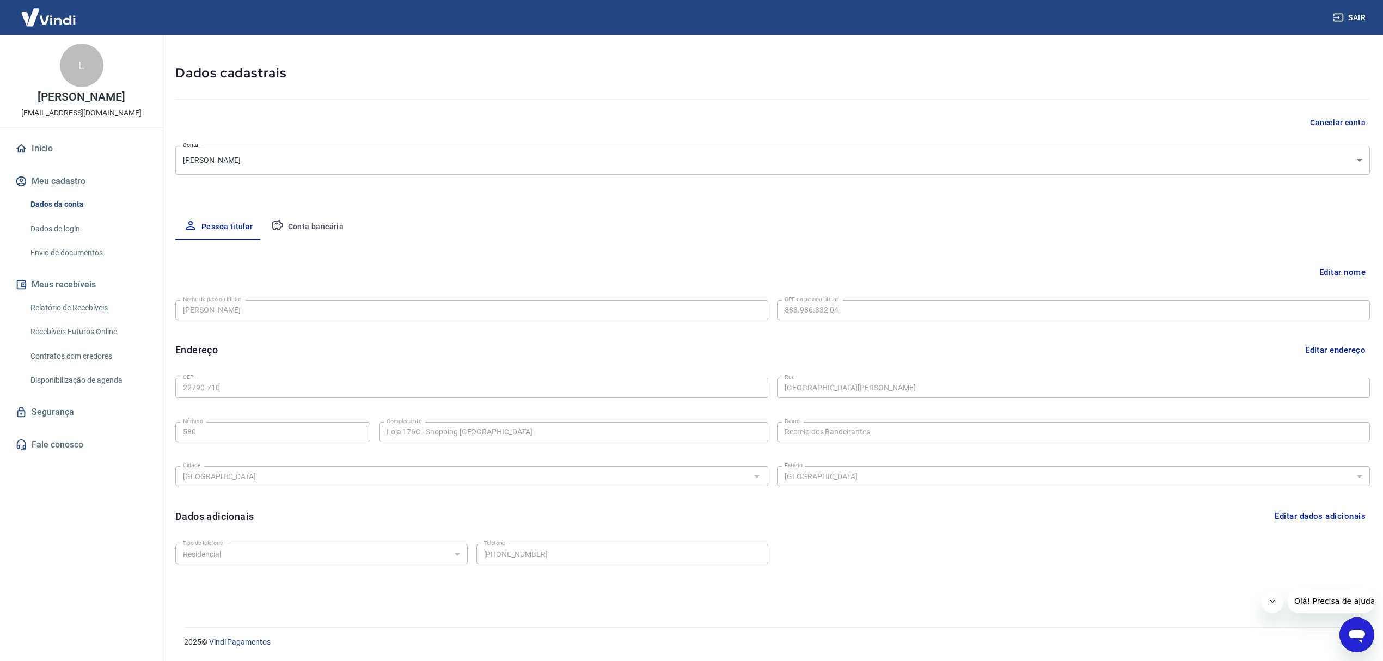
click at [62, 233] on link "Dados de login" at bounding box center [88, 229] width 124 height 22
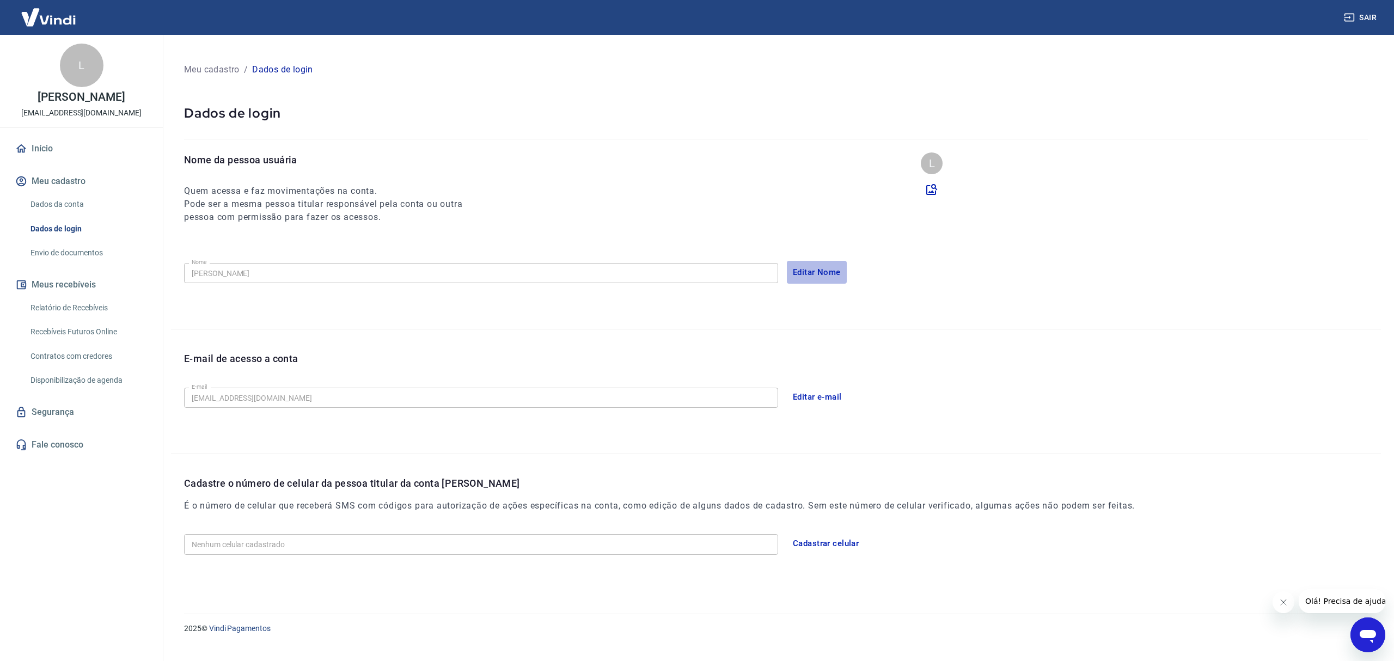
click at [816, 269] on button "Editar Nome" at bounding box center [817, 272] width 60 height 23
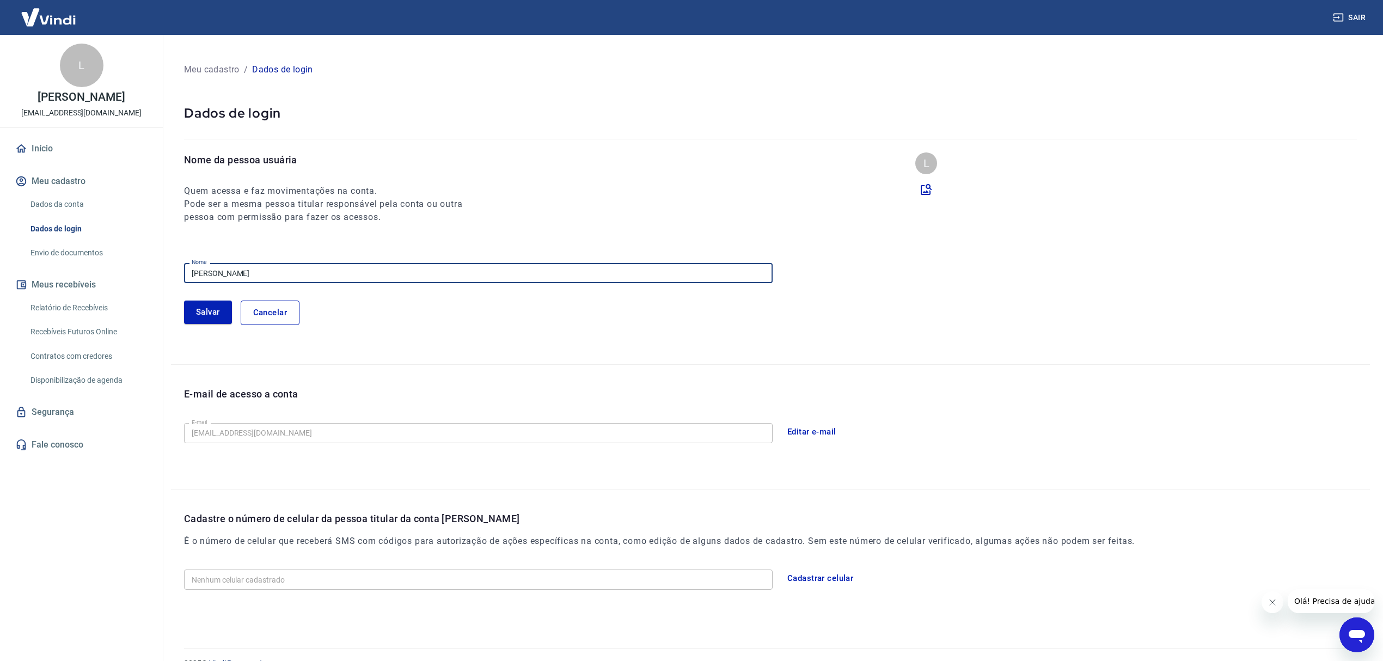
click at [268, 275] on input "Lidio Pereira" at bounding box center [478, 273] width 589 height 20
type input "Lucas Pessoal"
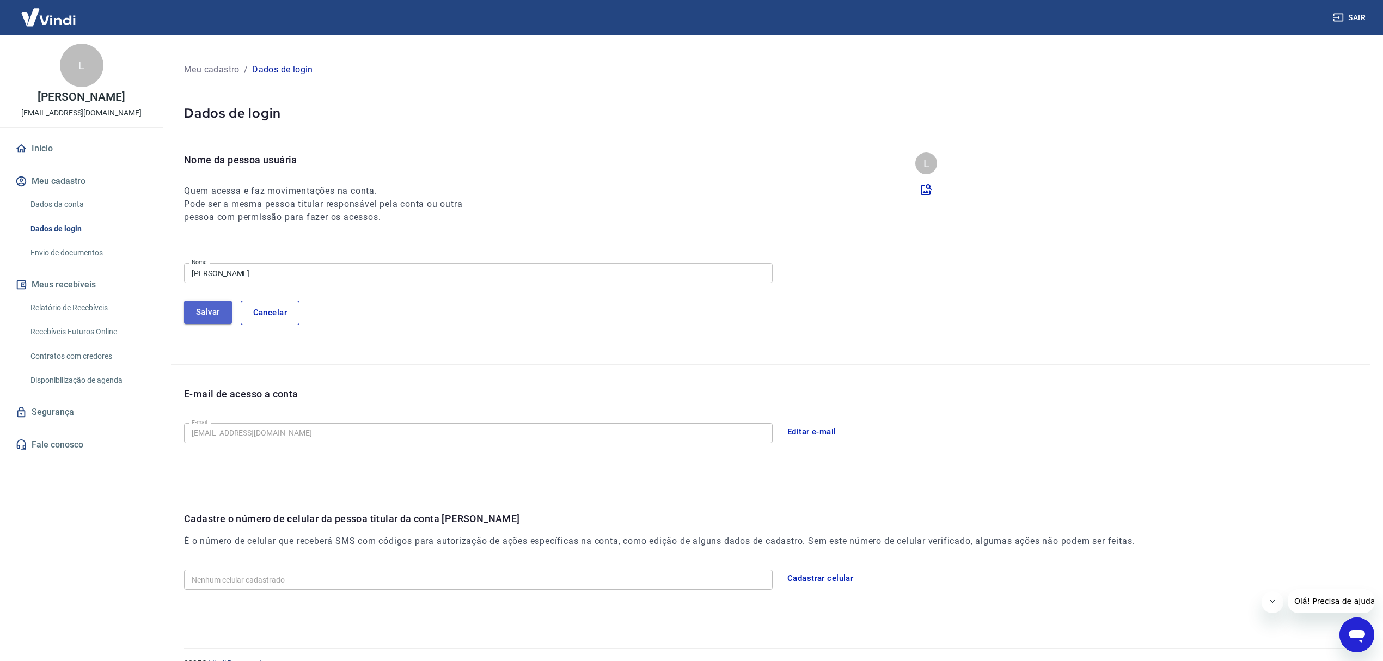
click at [196, 316] on button "Salvar" at bounding box center [208, 312] width 48 height 23
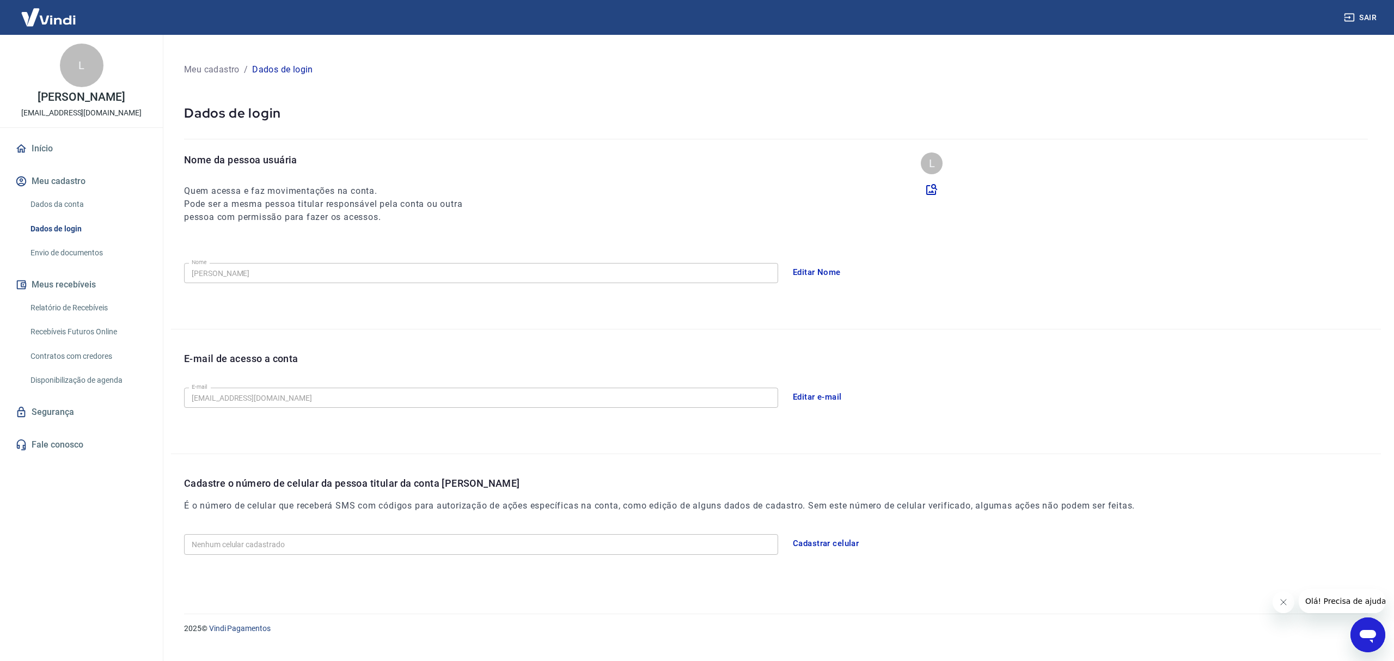
click at [71, 252] on link "Envio de documentos" at bounding box center [88, 253] width 124 height 22
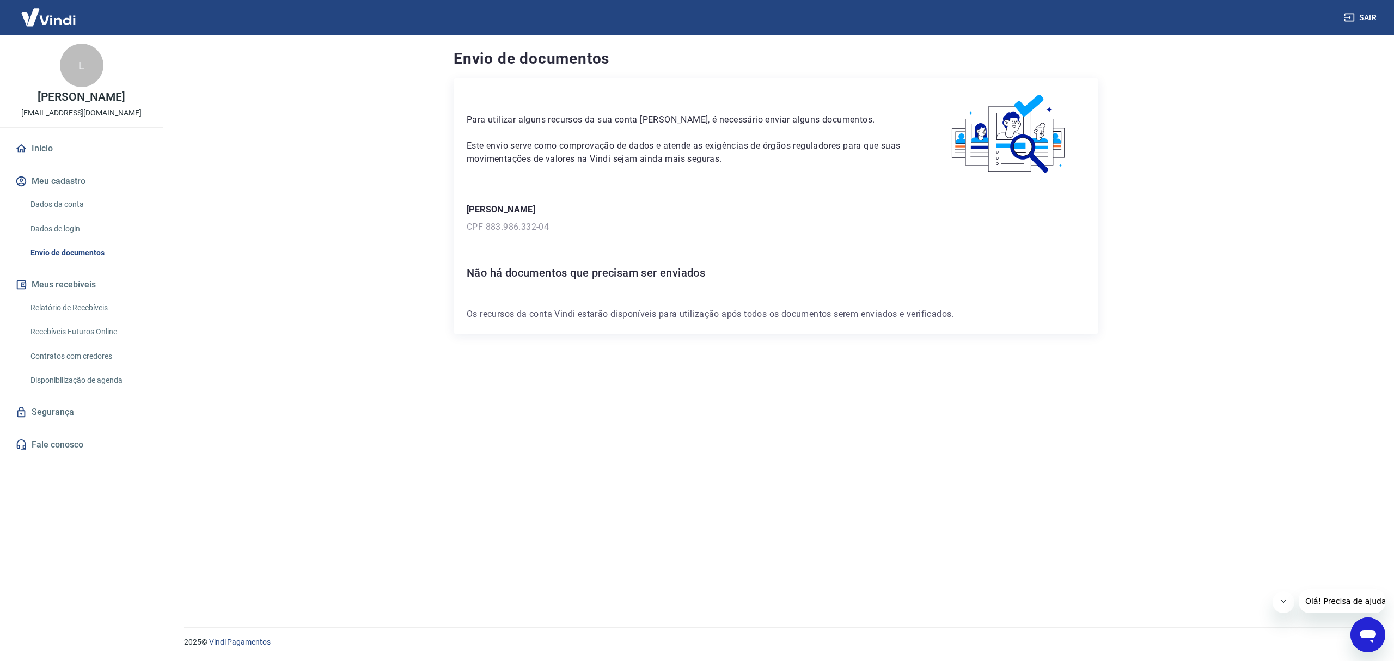
click at [72, 313] on link "Relatório de Recebíveis" at bounding box center [88, 308] width 124 height 22
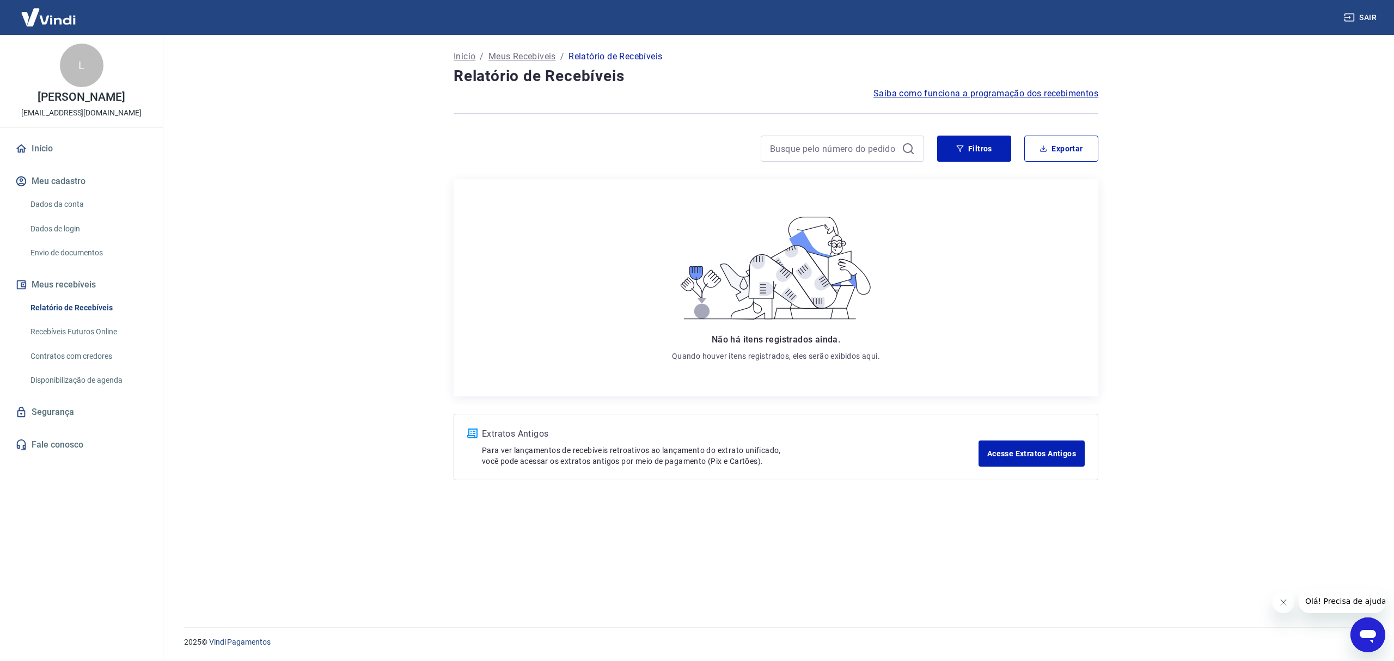
click at [83, 342] on link "Recebíveis Futuros Online" at bounding box center [88, 332] width 124 height 22
click at [62, 181] on button "Meu cadastro" at bounding box center [81, 181] width 137 height 24
click at [62, 208] on link "Dados da conta" at bounding box center [88, 204] width 124 height 22
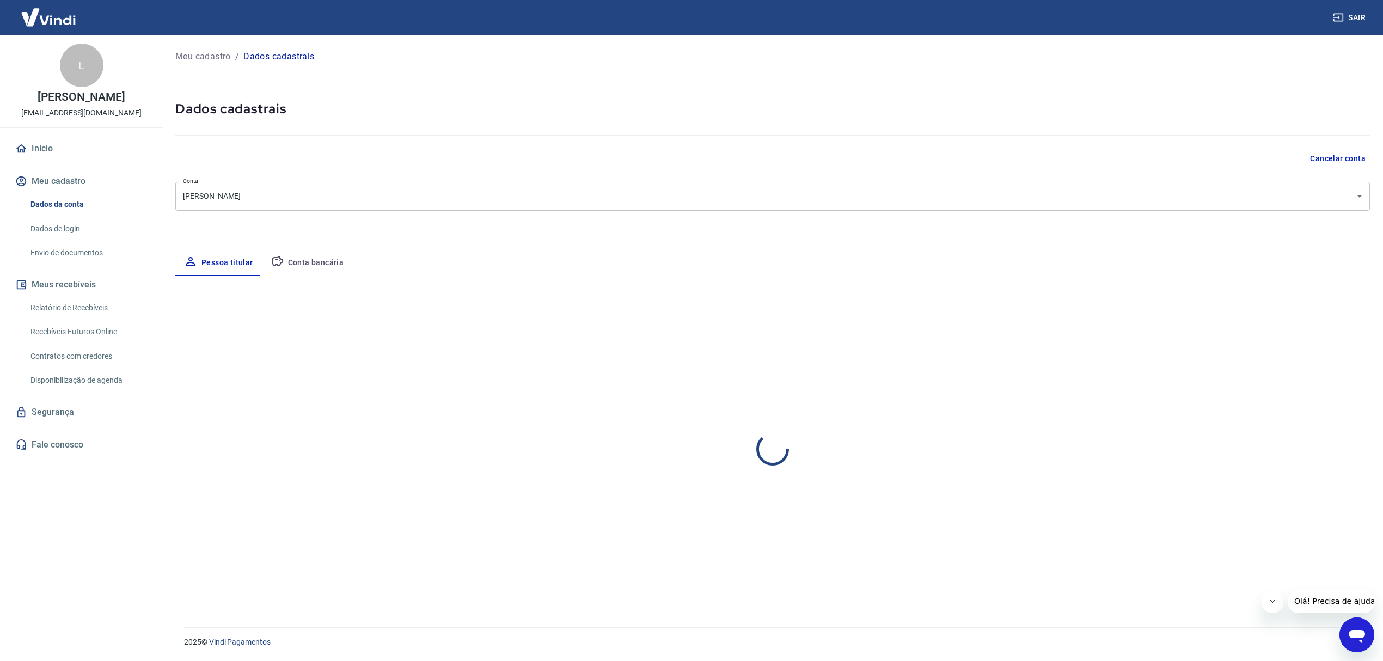
select select "RJ"
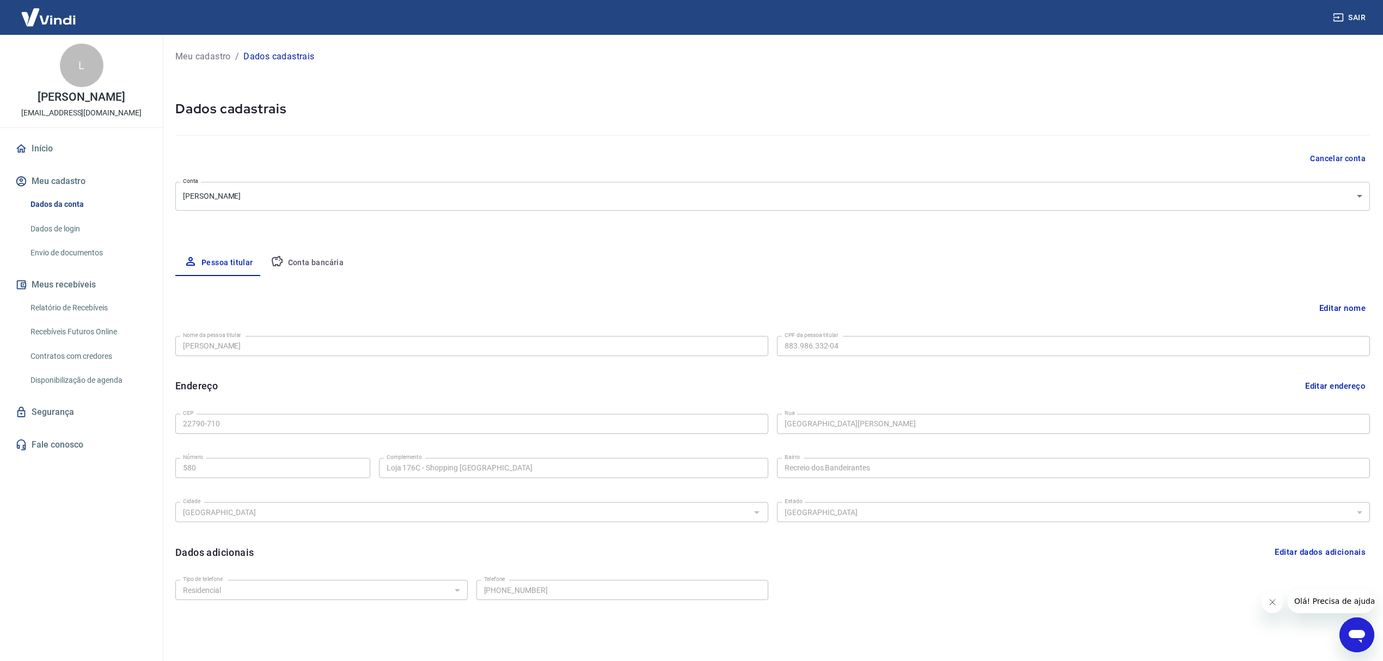
click at [286, 46] on div "Meu cadastro / Dados cadastrais Dados cadastrais Cancelar conta Conta Lucas Pin…" at bounding box center [772, 342] width 1221 height 615
click at [284, 60] on p "Dados cadastrais" at bounding box center [278, 56] width 71 height 13
click at [312, 262] on button "Conta bancária" at bounding box center [307, 263] width 91 height 26
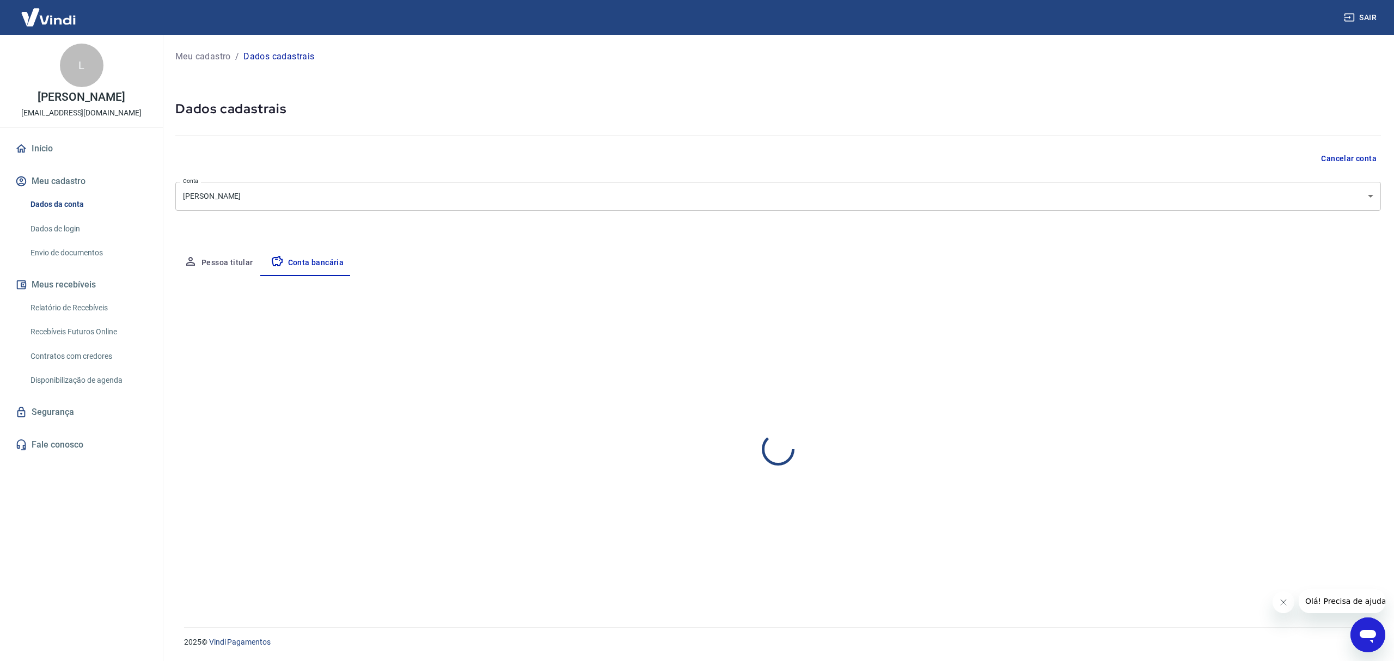
select select "1"
click at [1367, 17] on button "Sair" at bounding box center [1361, 18] width 39 height 20
